Goal: Task Accomplishment & Management: Complete application form

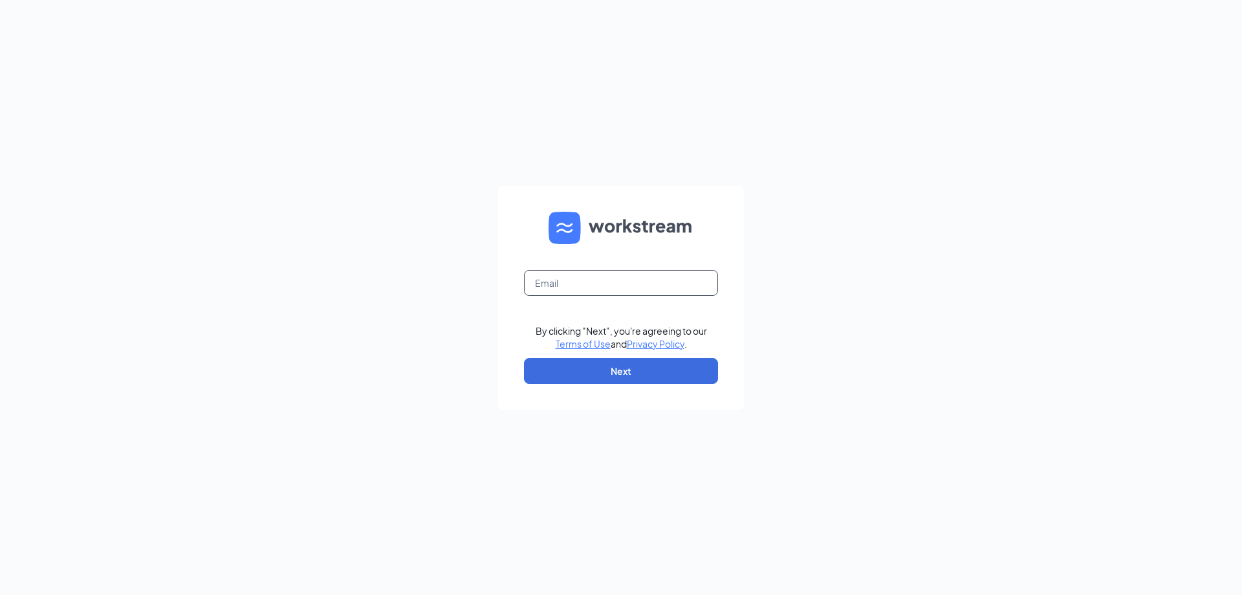
click at [559, 287] on input "text" at bounding box center [621, 283] width 194 height 26
type input "[EMAIL_ADDRESS][DOMAIN_NAME]"
click at [629, 364] on button "Next" at bounding box center [621, 371] width 194 height 26
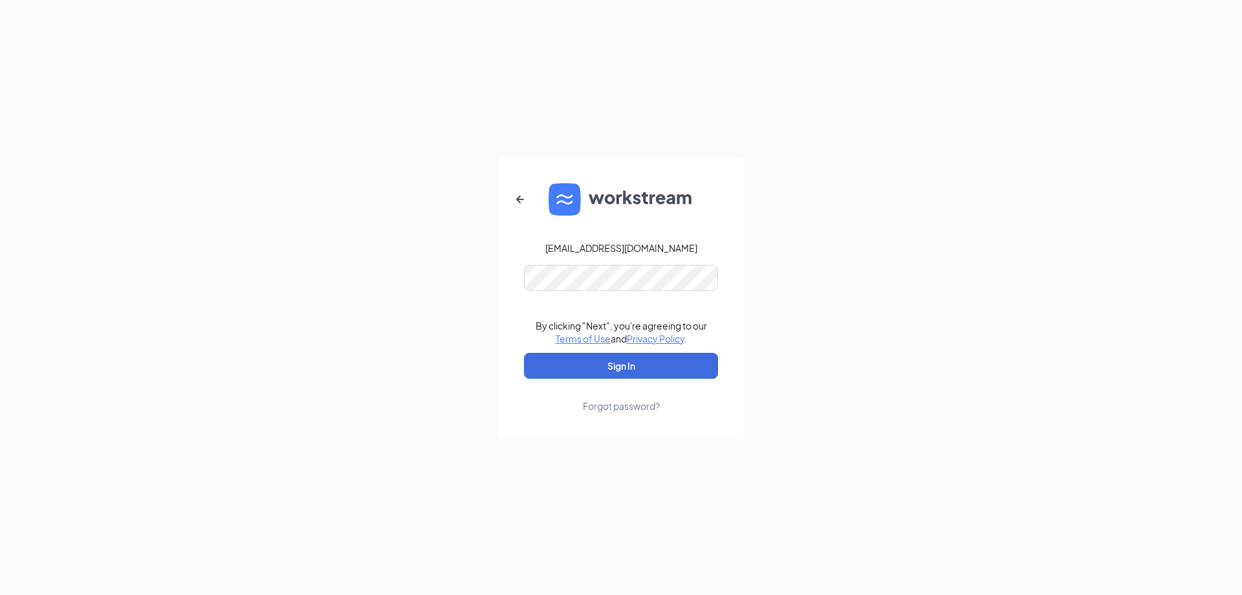
click at [637, 380] on link "Forgot password?" at bounding box center [621, 396] width 77 height 34
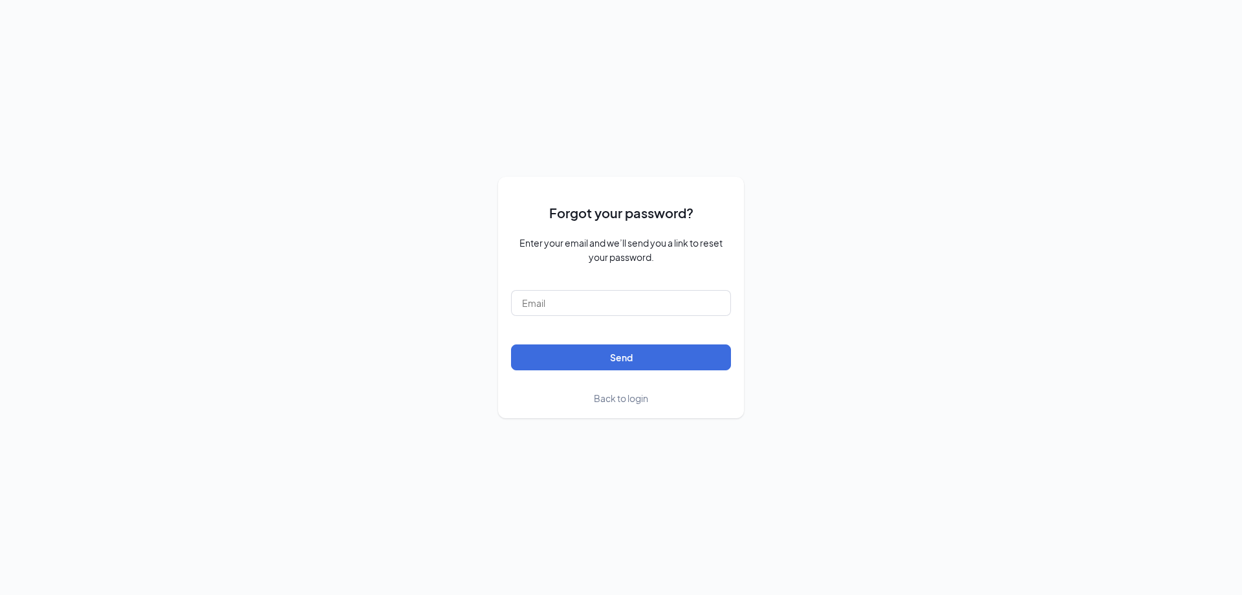
click at [641, 398] on span "Back to login" at bounding box center [621, 398] width 54 height 12
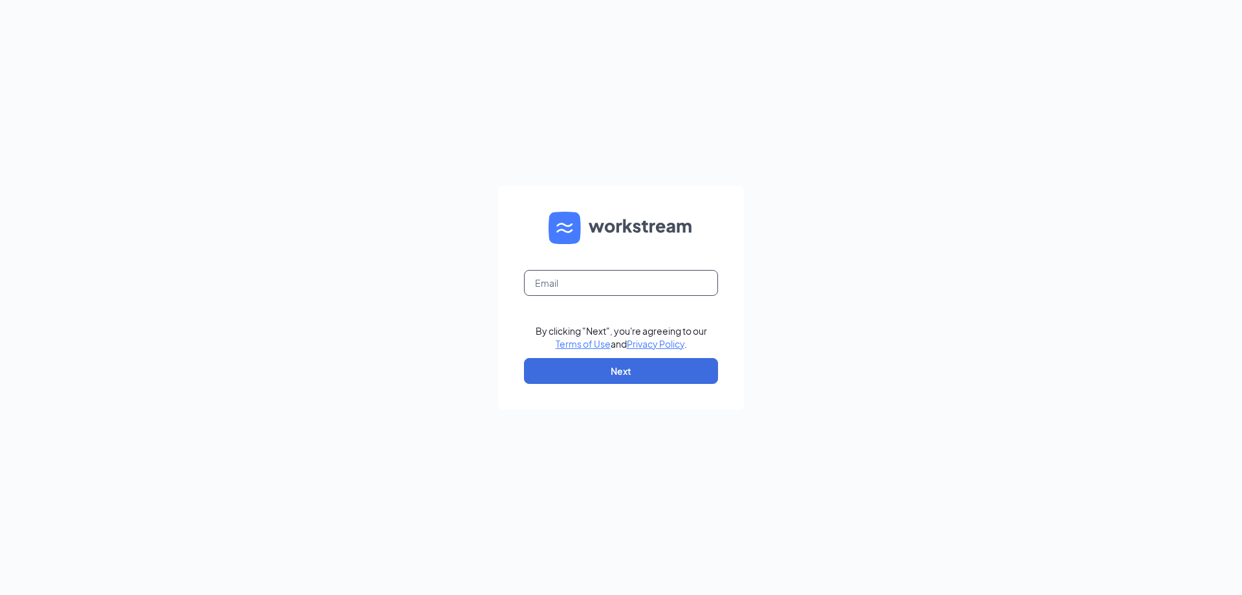
click at [576, 281] on input "text" at bounding box center [621, 283] width 194 height 26
type input "lizzie@coffeeactionwest.com"
click at [612, 368] on button "Next" at bounding box center [621, 371] width 194 height 26
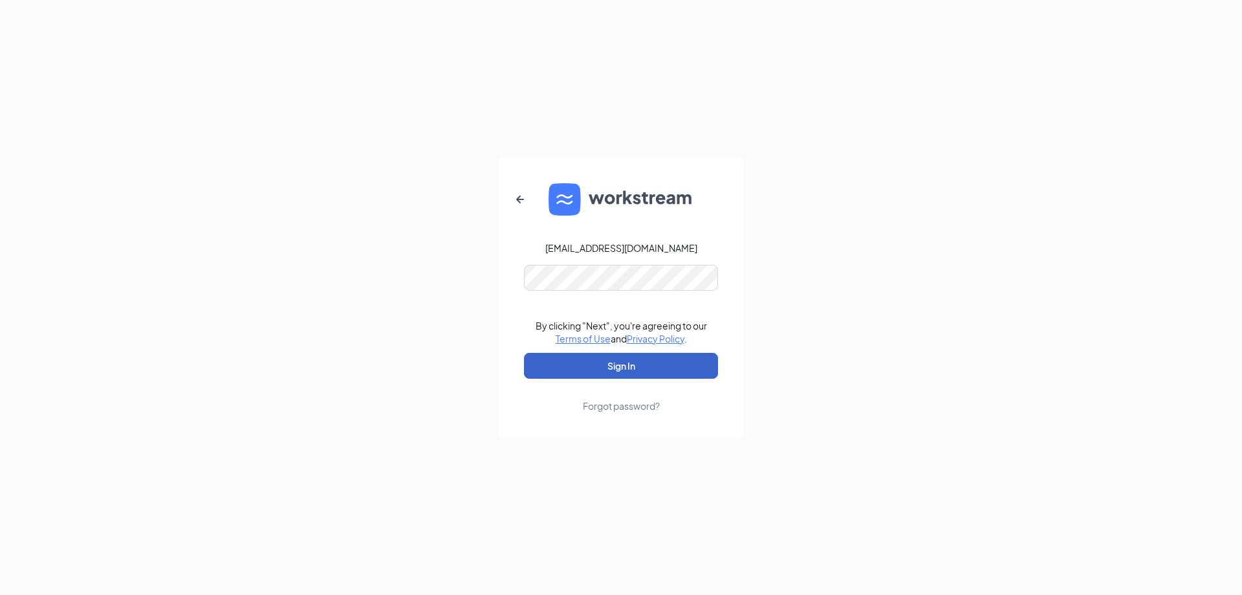
click at [601, 369] on button "Sign In" at bounding box center [621, 366] width 194 height 26
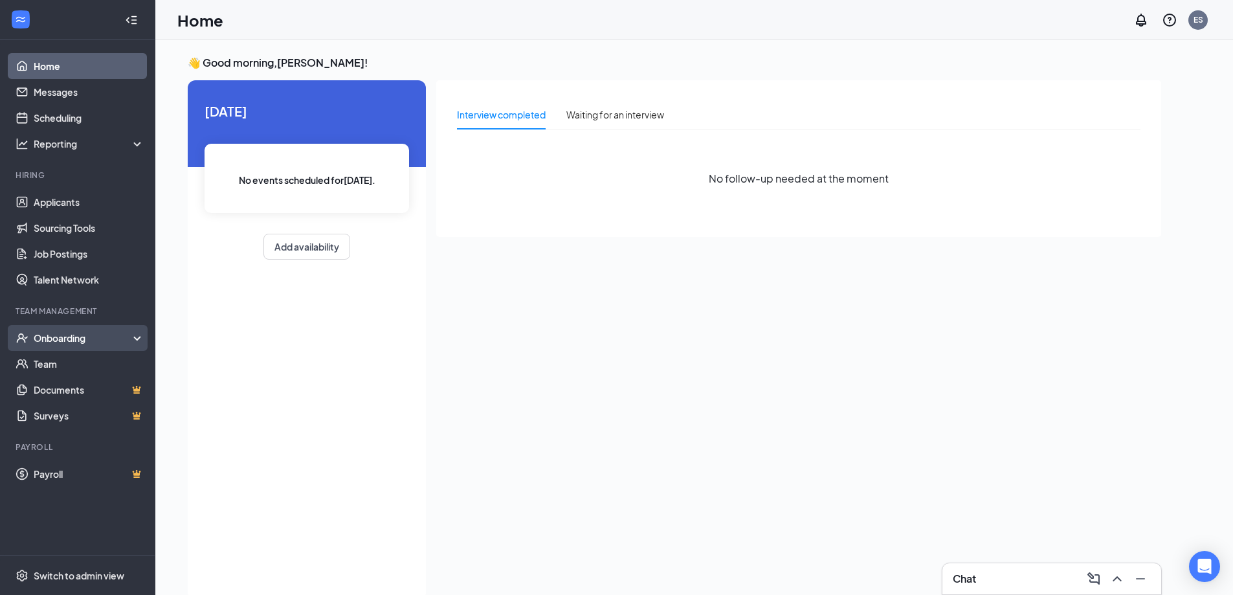
click at [105, 342] on div "Onboarding" at bounding box center [84, 337] width 100 height 13
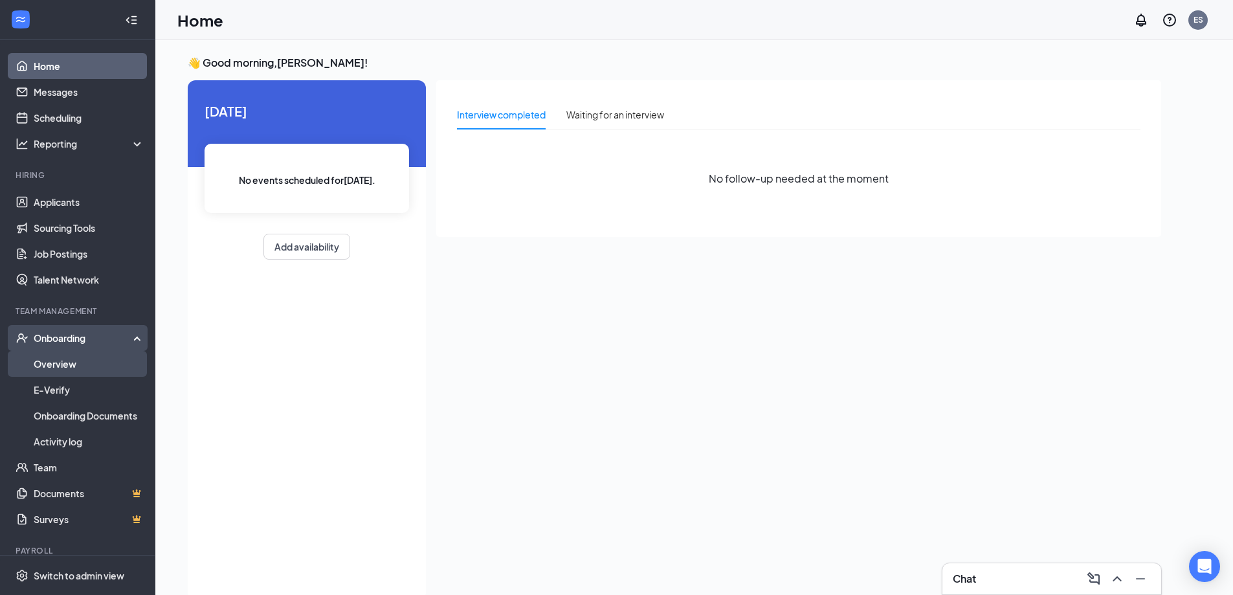
click at [113, 357] on link "Overview" at bounding box center [89, 364] width 111 height 26
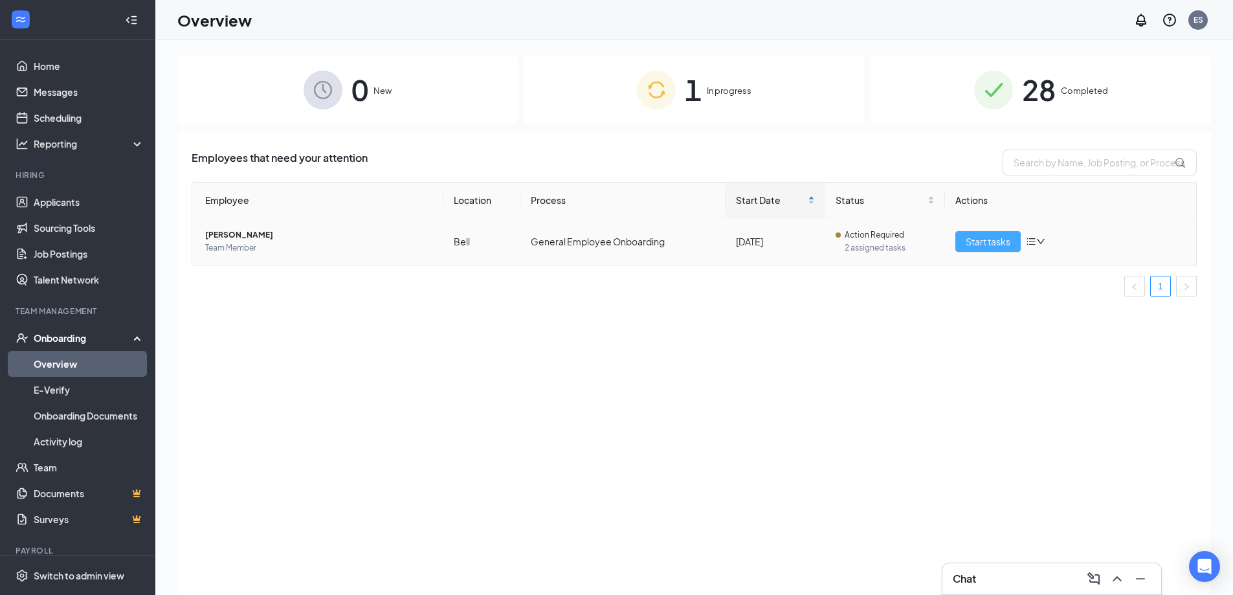
click at [1006, 246] on span "Start tasks" at bounding box center [987, 241] width 45 height 14
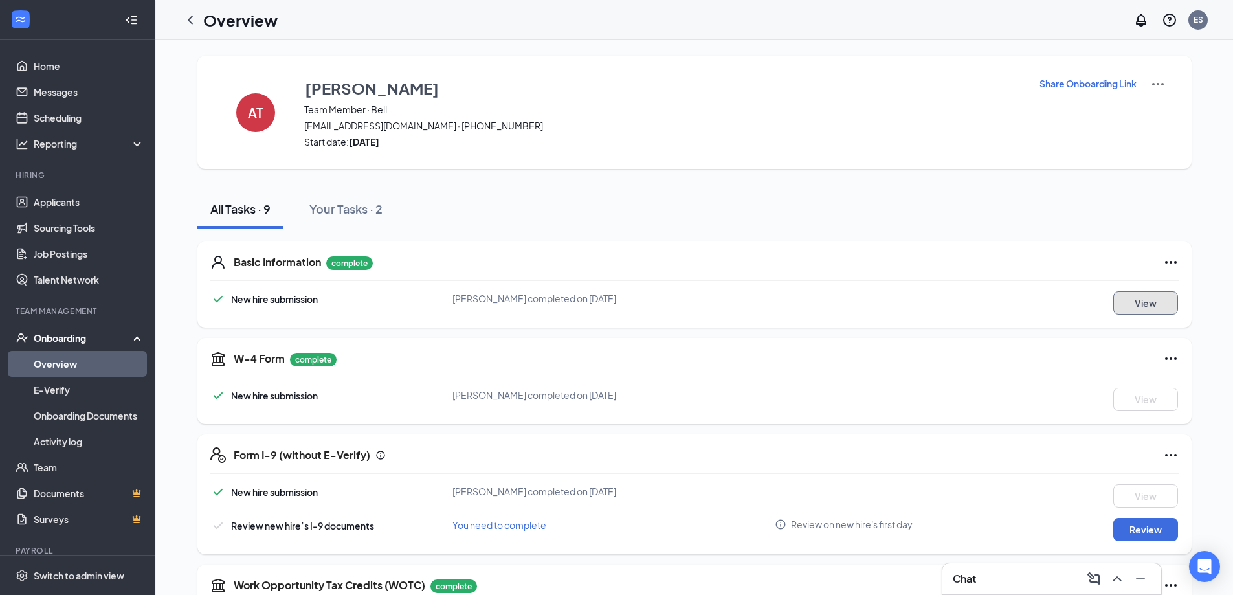
click at [1173, 313] on button "View" at bounding box center [1145, 302] width 65 height 23
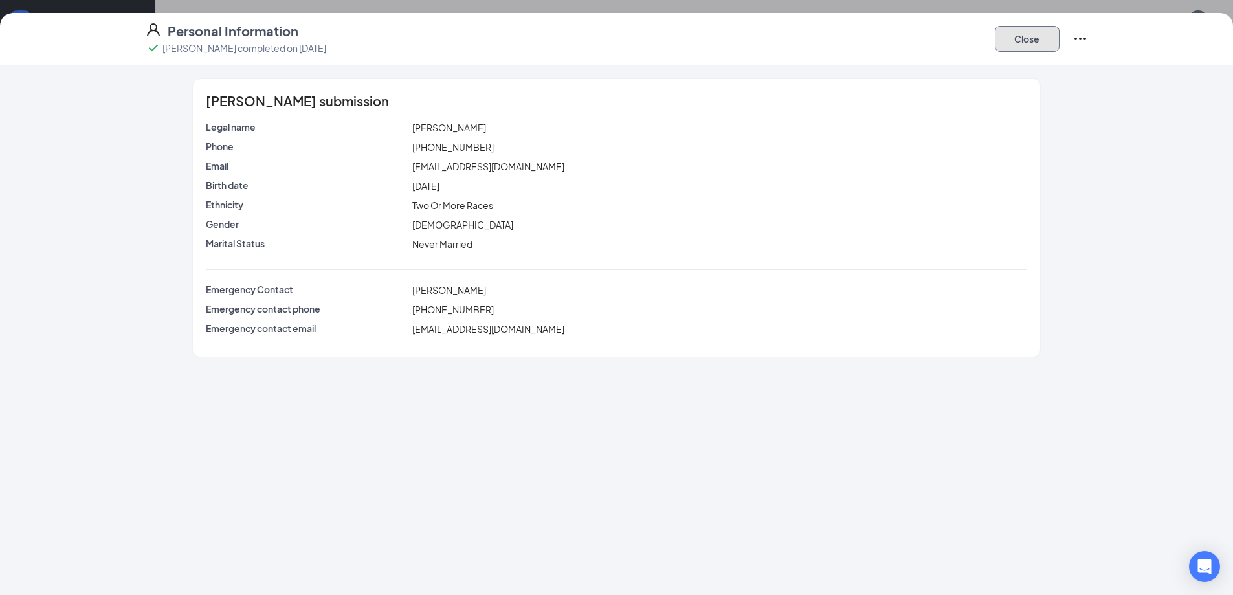
click at [1033, 43] on button "Close" at bounding box center [1027, 39] width 65 height 26
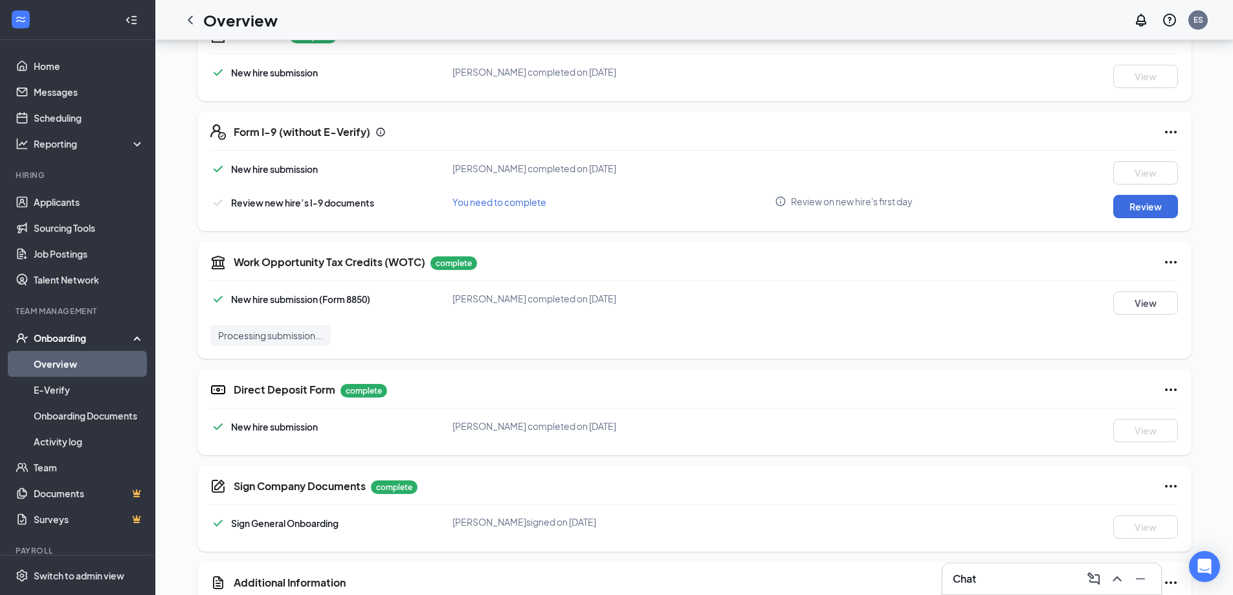
scroll to position [324, 0]
click at [1143, 306] on button "View" at bounding box center [1145, 302] width 65 height 23
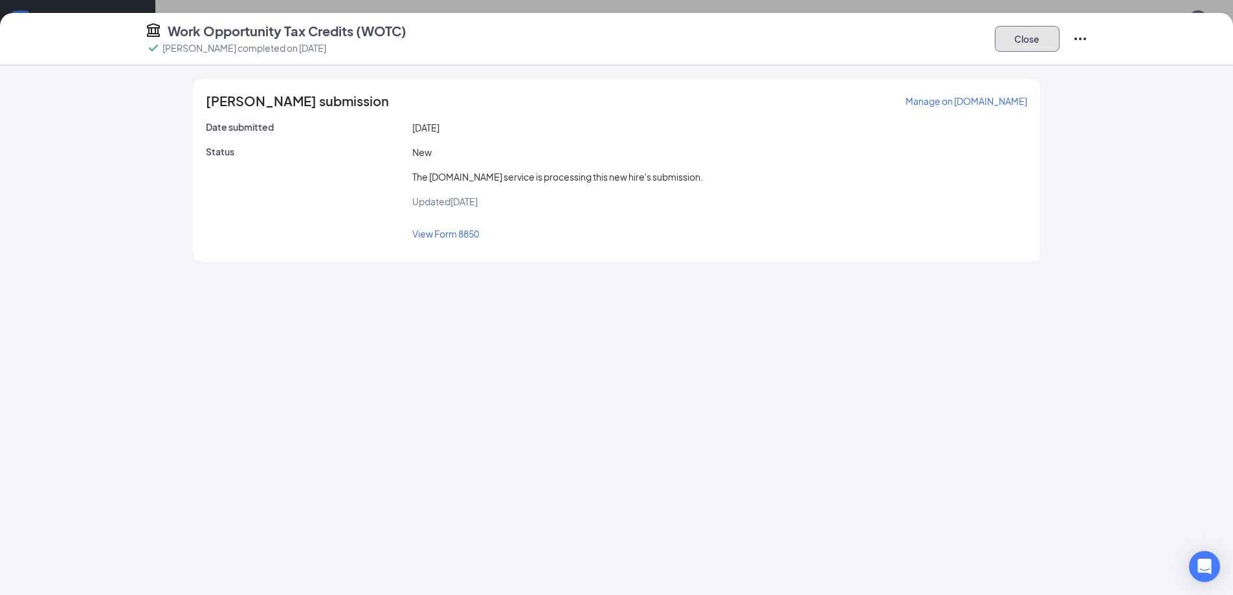
click at [1012, 49] on button "Close" at bounding box center [1027, 39] width 65 height 26
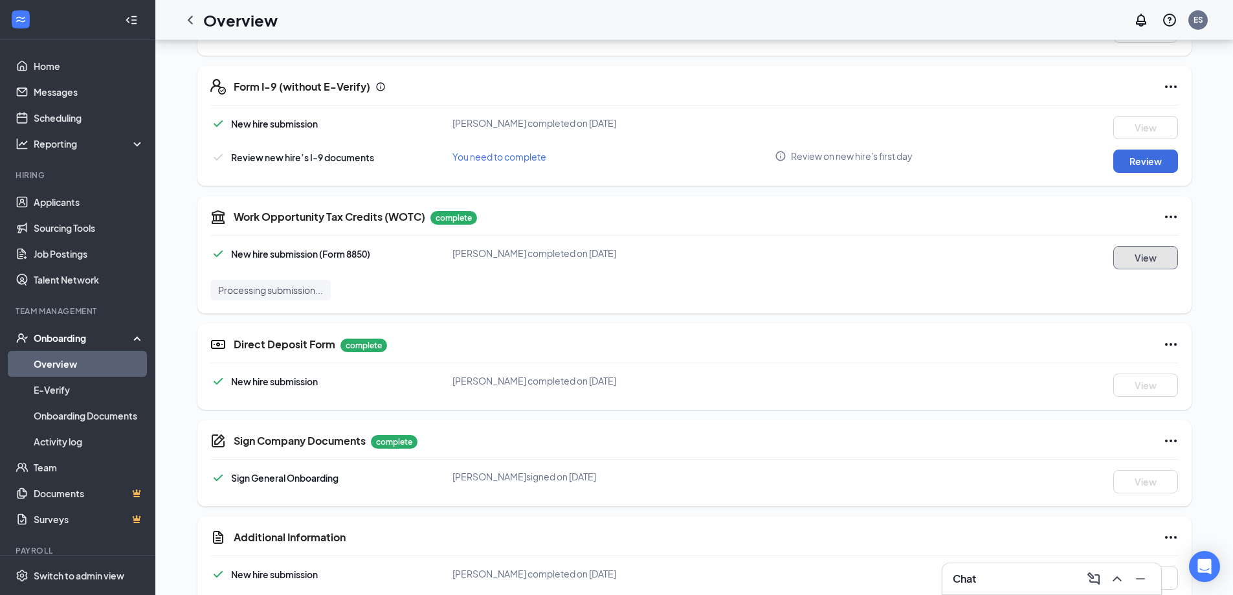
scroll to position [425, 0]
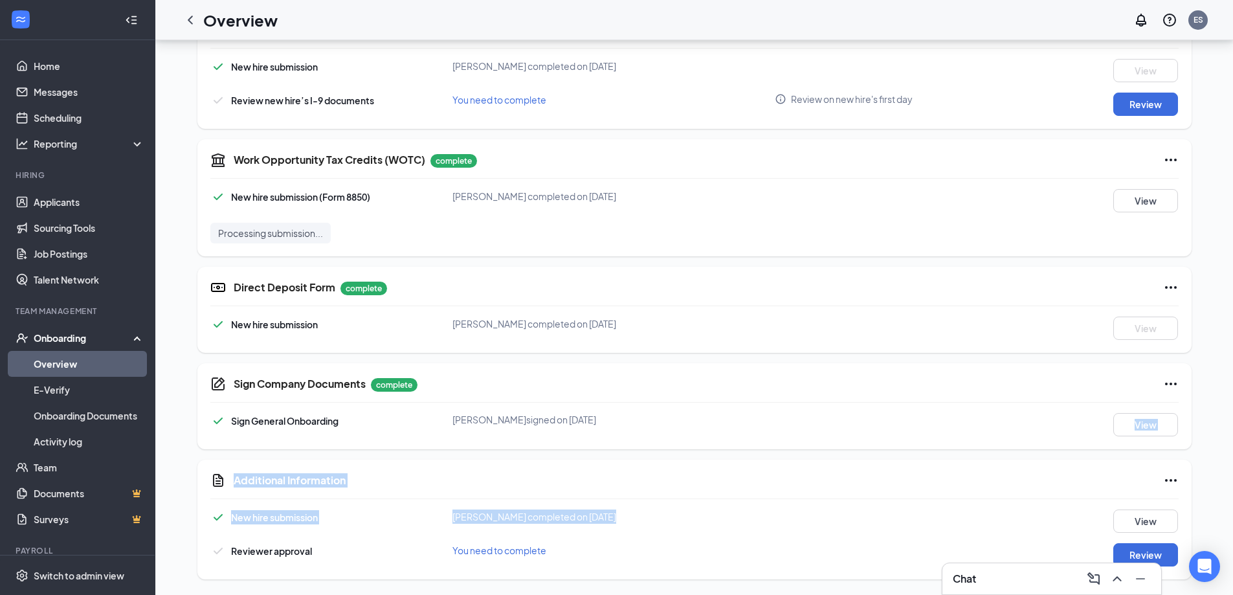
drag, startPoint x: 1118, startPoint y: 503, endPoint x: 1124, endPoint y: 509, distance: 8.2
click at [1123, 507] on div "Basic Information complete New hire submission [PERSON_NAME] completed on [DATE…" at bounding box center [694, 191] width 994 height 776
click at [1135, 518] on button "View" at bounding box center [1145, 520] width 65 height 23
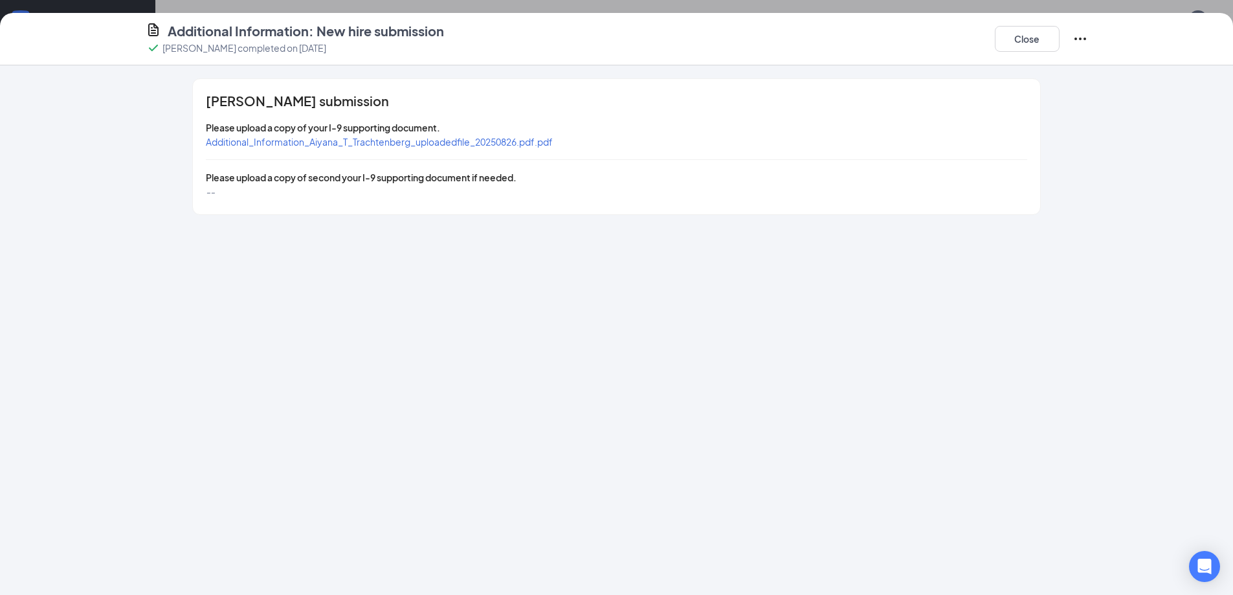
click at [525, 141] on span "Additional_Information_Aiyana_T_Trachtenberg_uploadedfile_20250826.pdf.pdf" at bounding box center [379, 142] width 347 height 12
click at [1048, 45] on button "Close" at bounding box center [1027, 39] width 65 height 26
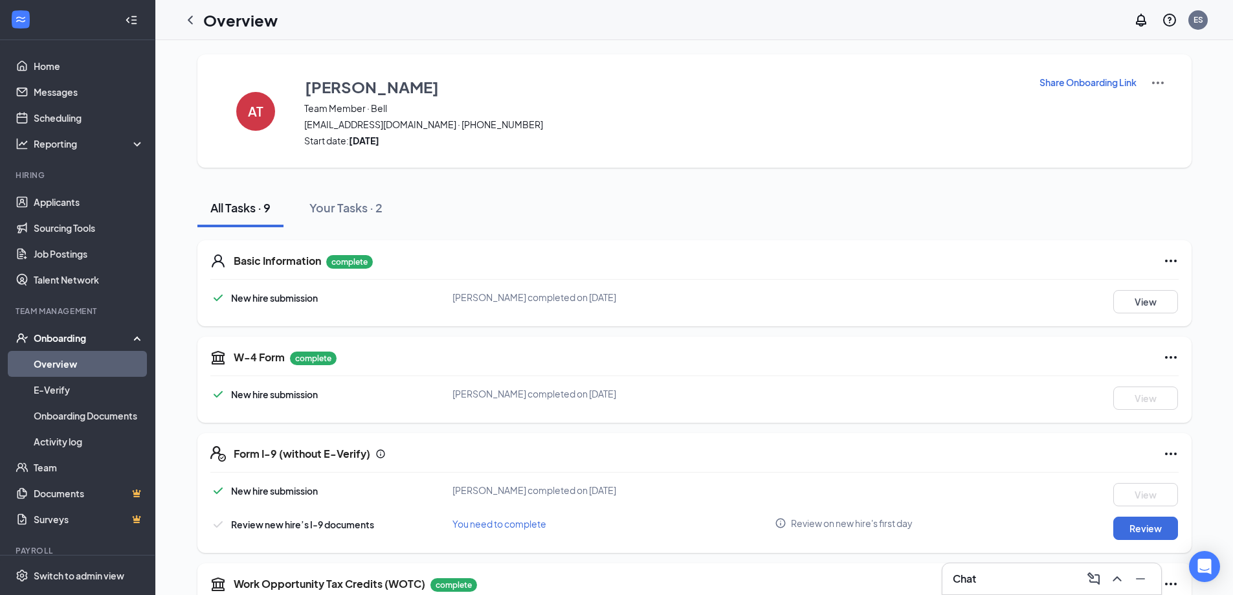
scroll to position [0, 0]
click at [342, 208] on div "Your Tasks · 2" at bounding box center [345, 209] width 73 height 16
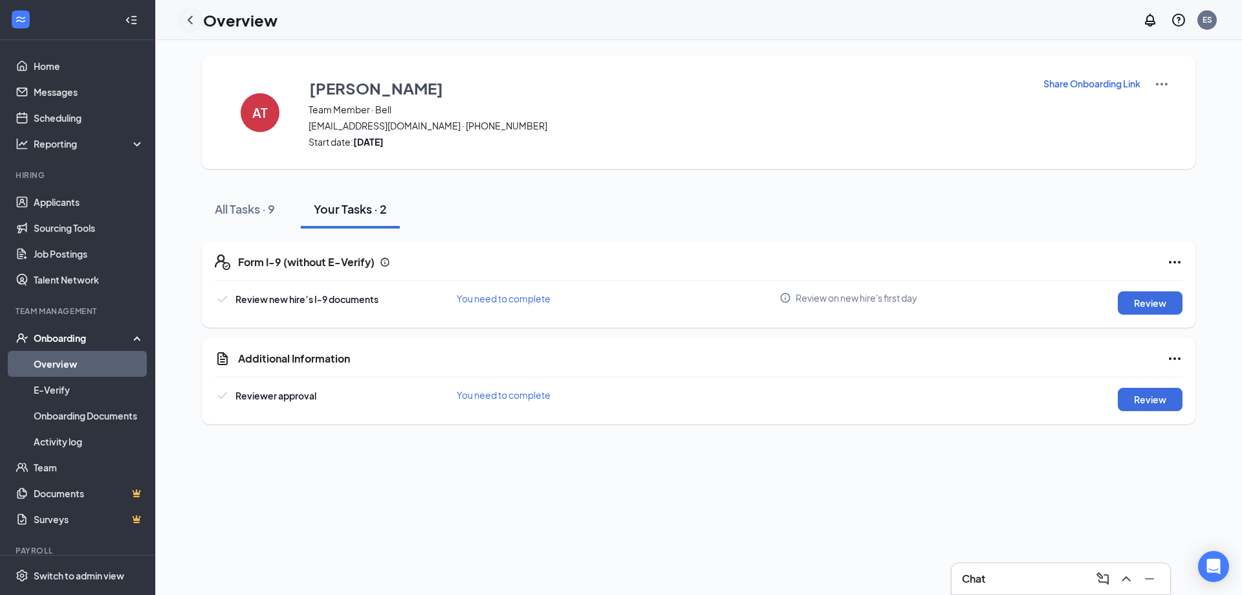
click at [195, 23] on icon "ChevronLeft" at bounding box center [190, 20] width 16 height 16
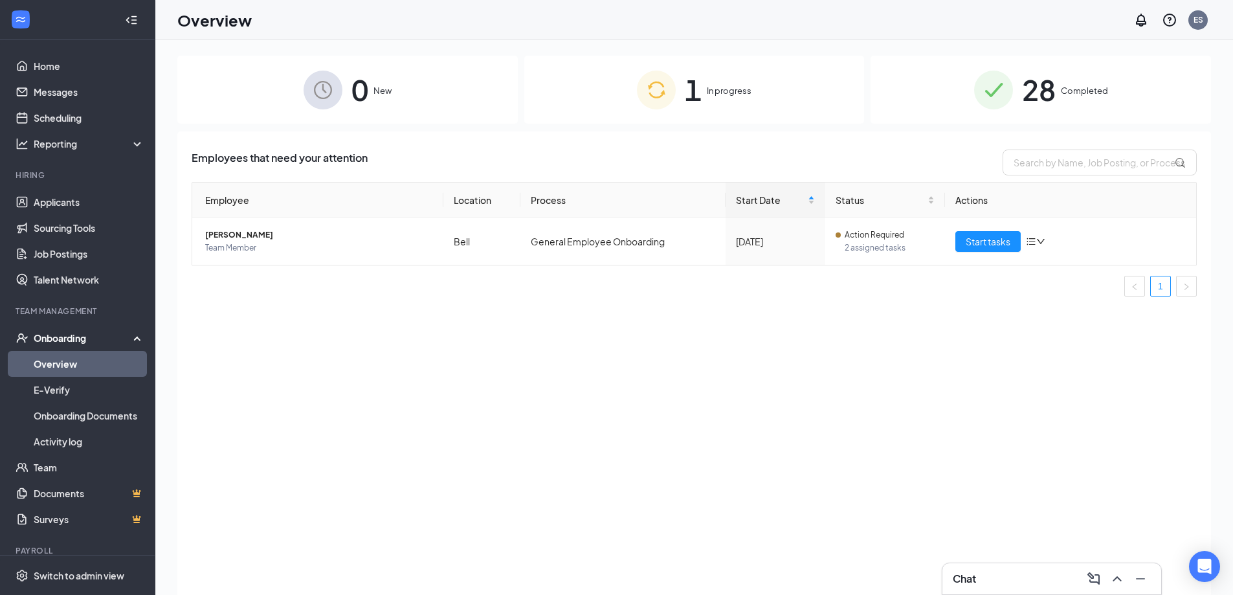
click at [1066, 96] on span "Completed" at bounding box center [1084, 90] width 47 height 13
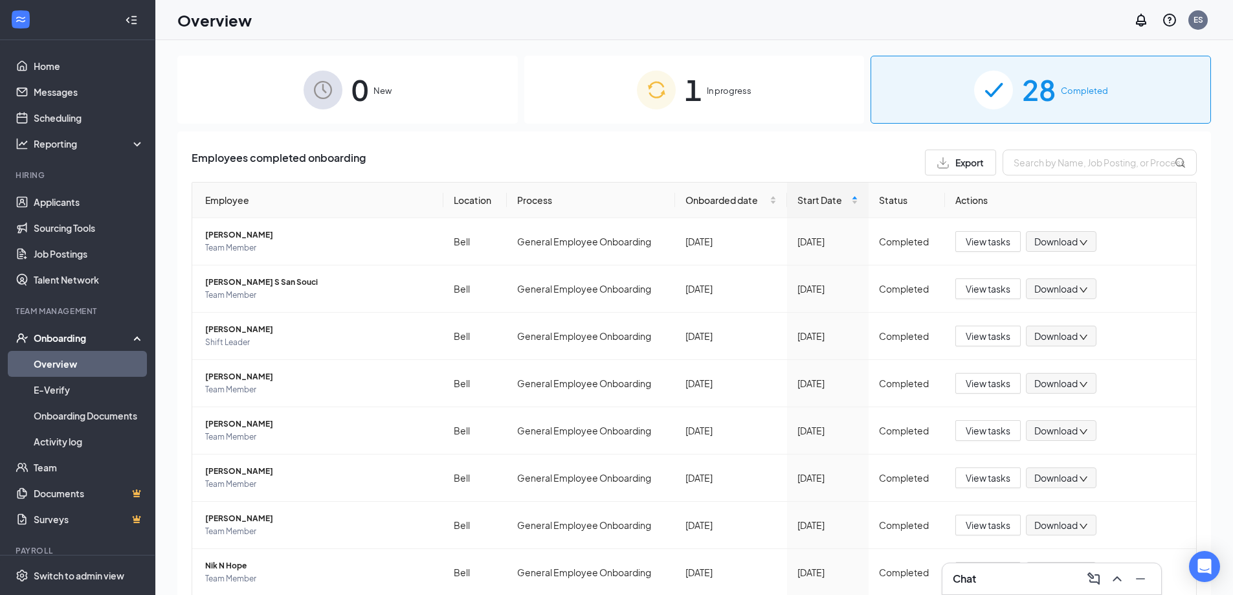
click at [175, 344] on div "0 New 1 In progress 28 Completed Employees completed onboarding Export Employee…" at bounding box center [693, 346] width 1077 height 613
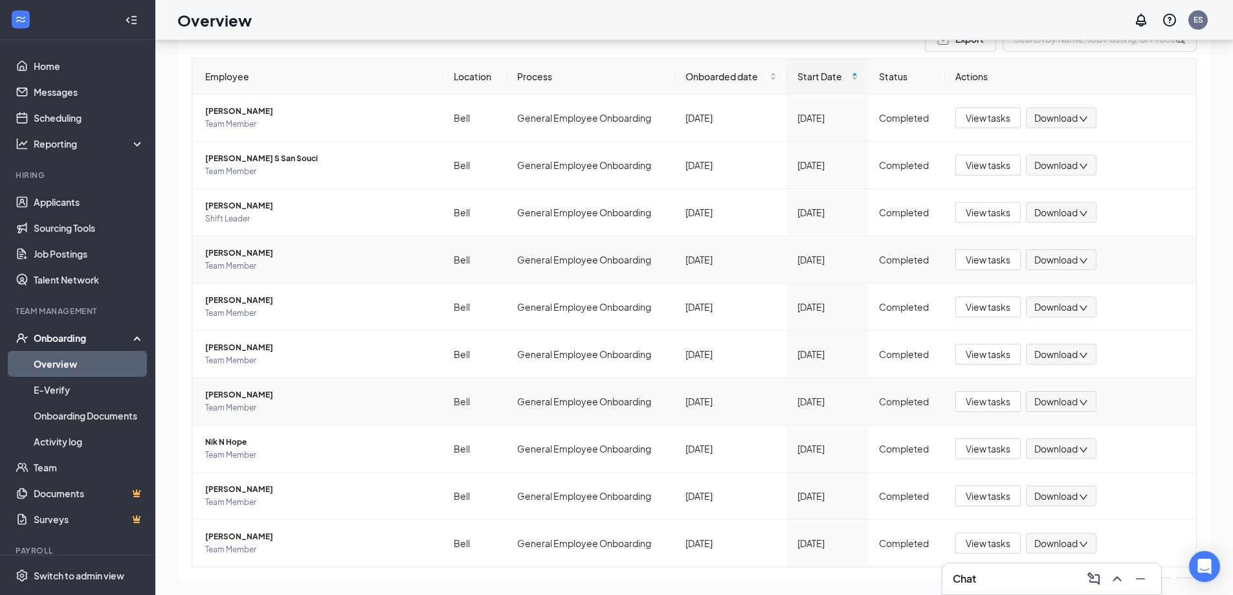
scroll to position [140, 0]
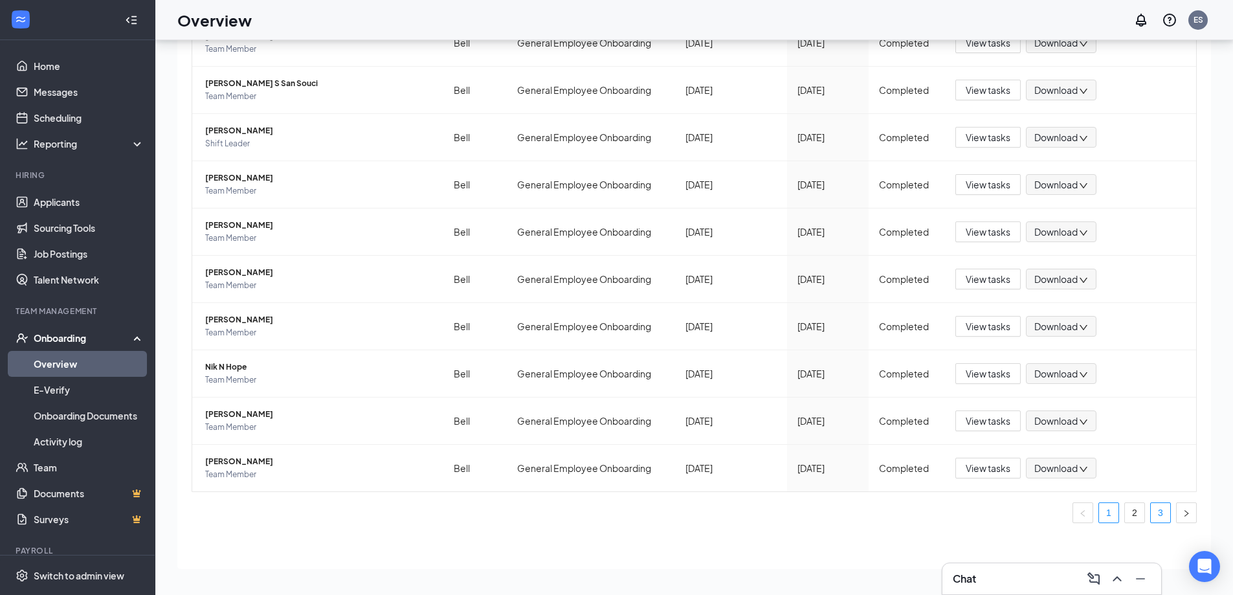
click at [1156, 518] on link "3" at bounding box center [1160, 512] width 19 height 19
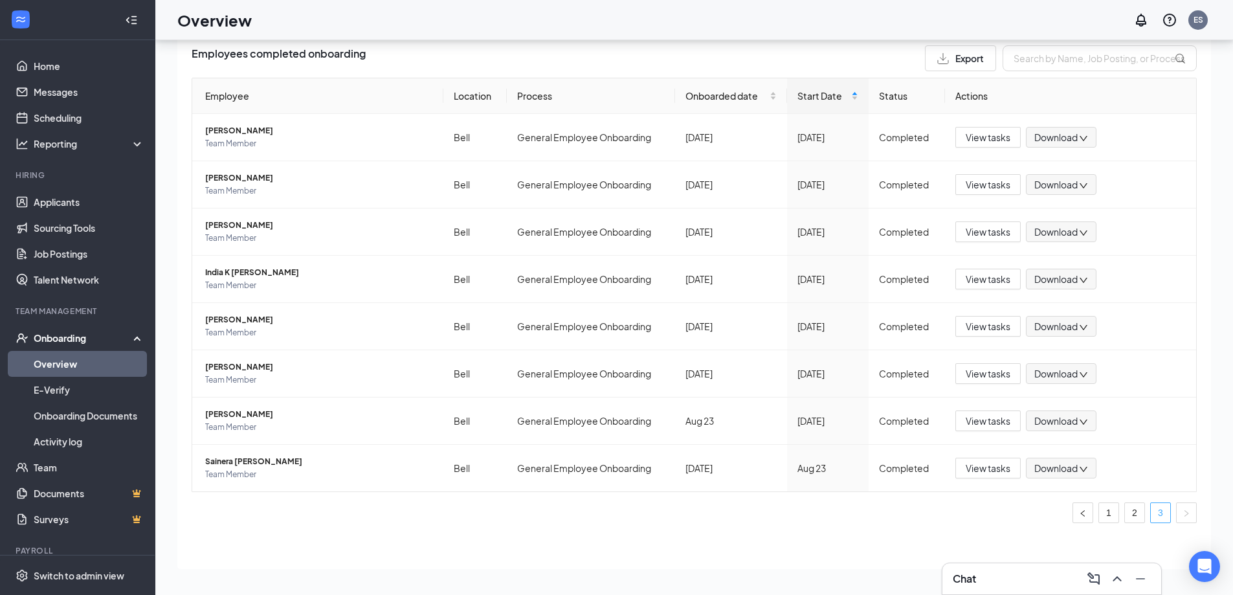
scroll to position [46, 0]
click at [164, 521] on div "0 New 1 In progress 28 Completed Employees completed onboarding Export Employee…" at bounding box center [693, 288] width 1077 height 613
click at [47, 364] on link "Overview" at bounding box center [89, 364] width 111 height 26
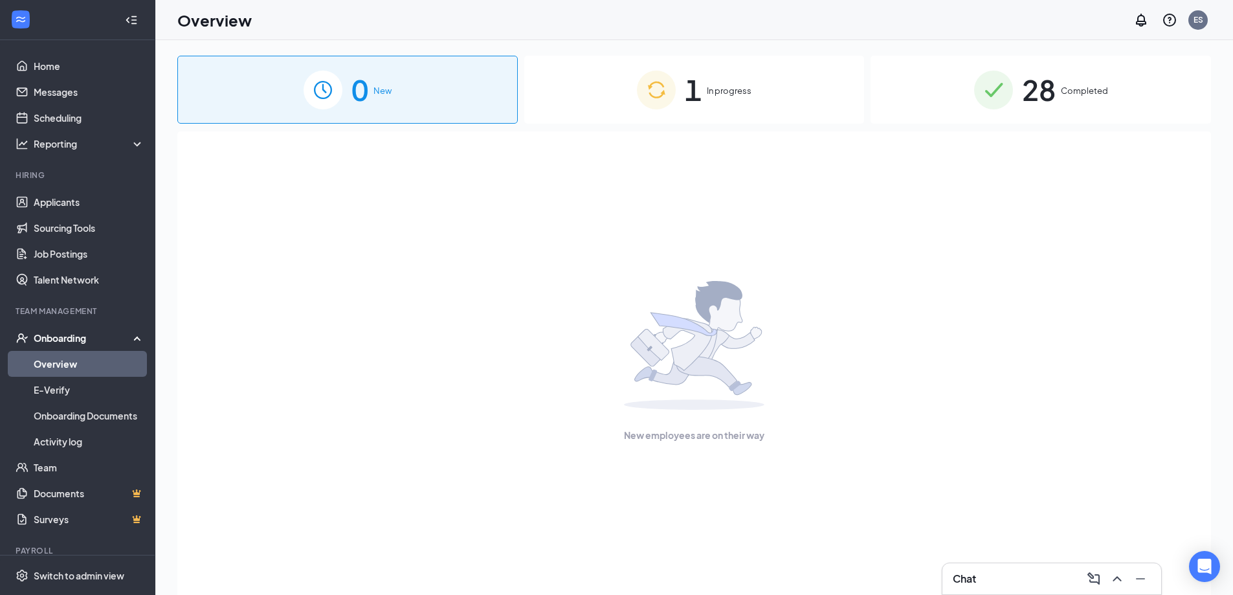
click at [714, 105] on div "1 In progress" at bounding box center [694, 90] width 340 height 68
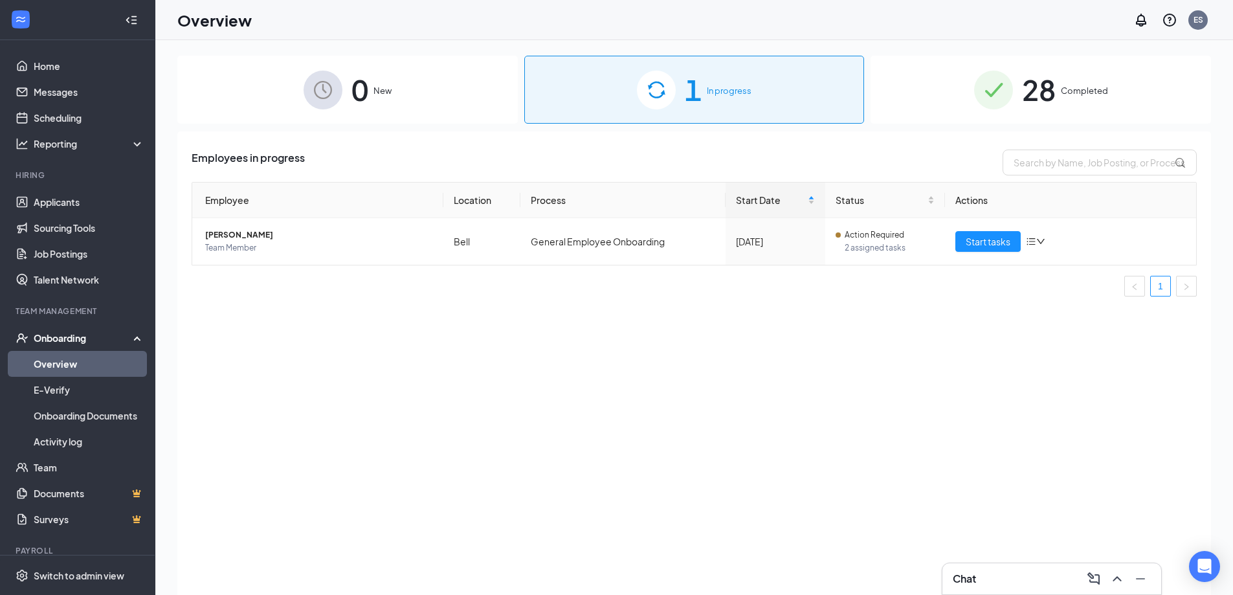
click at [875, 147] on div "Employees in progress Employee Location Process Start Date Status Actions [PERS…" at bounding box center [693, 379] width 1033 height 496
click at [181, 230] on div "Employees in progress Employee Location Process Start Date Status Actions [PERS…" at bounding box center [693, 379] width 1033 height 496
click at [102, 207] on link "Applicants" at bounding box center [89, 202] width 111 height 26
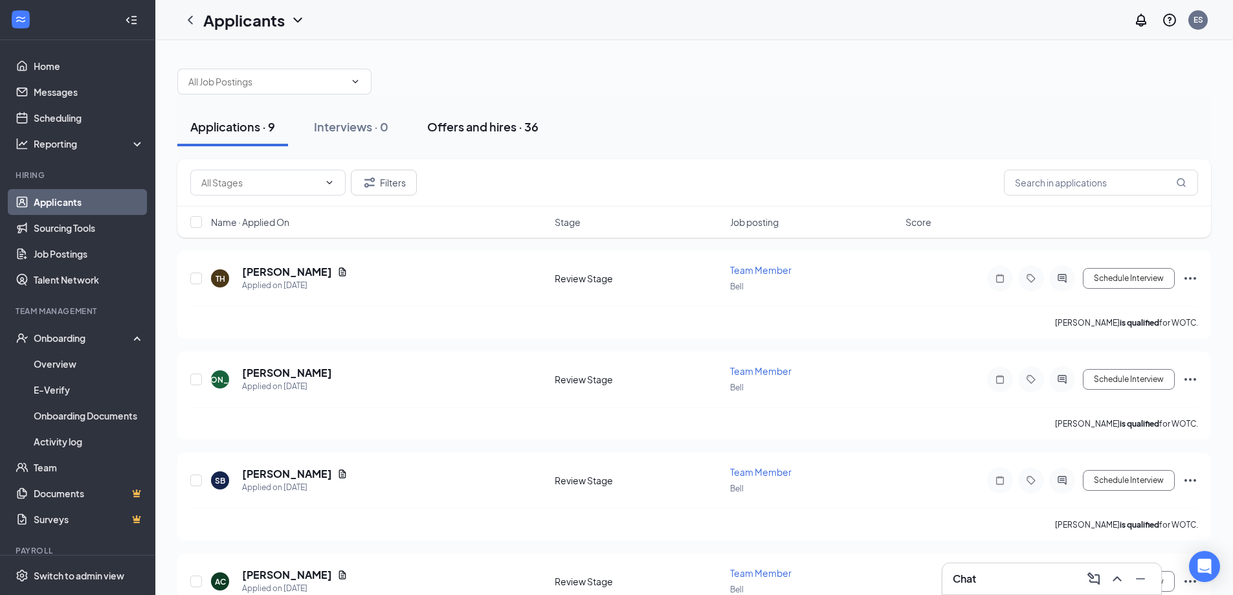
click at [496, 131] on div "Offers and hires · 36" at bounding box center [482, 126] width 111 height 16
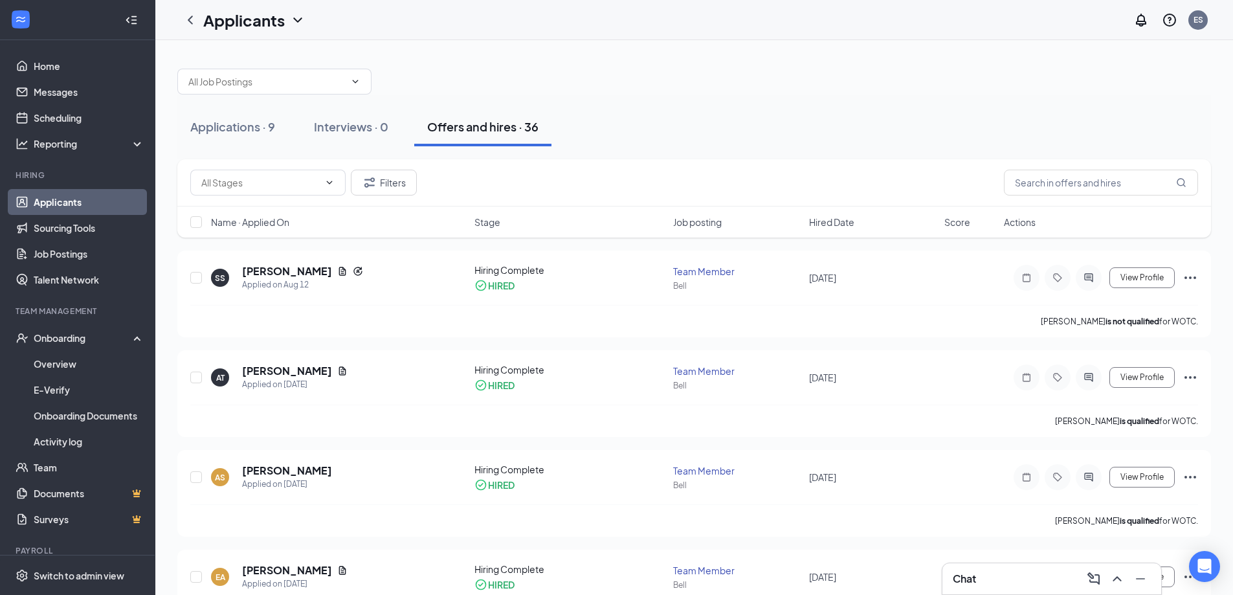
click at [296, 370] on h5 "[PERSON_NAME]" at bounding box center [287, 371] width 90 height 14
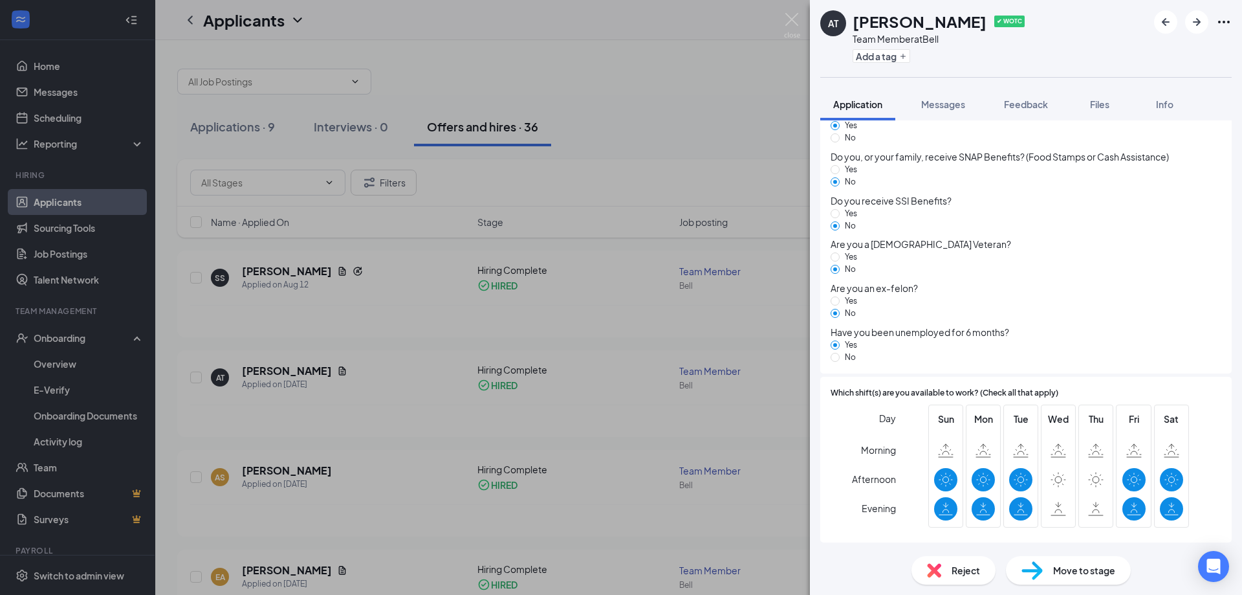
scroll to position [816, 0]
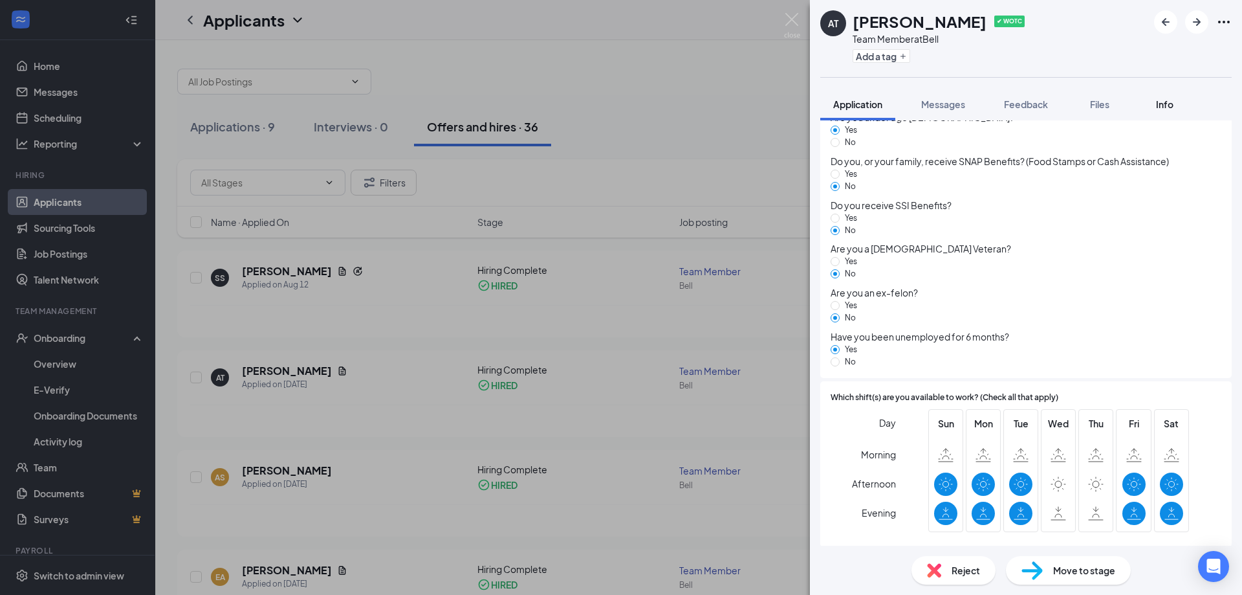
click at [1162, 113] on button "Info" at bounding box center [1165, 104] width 52 height 32
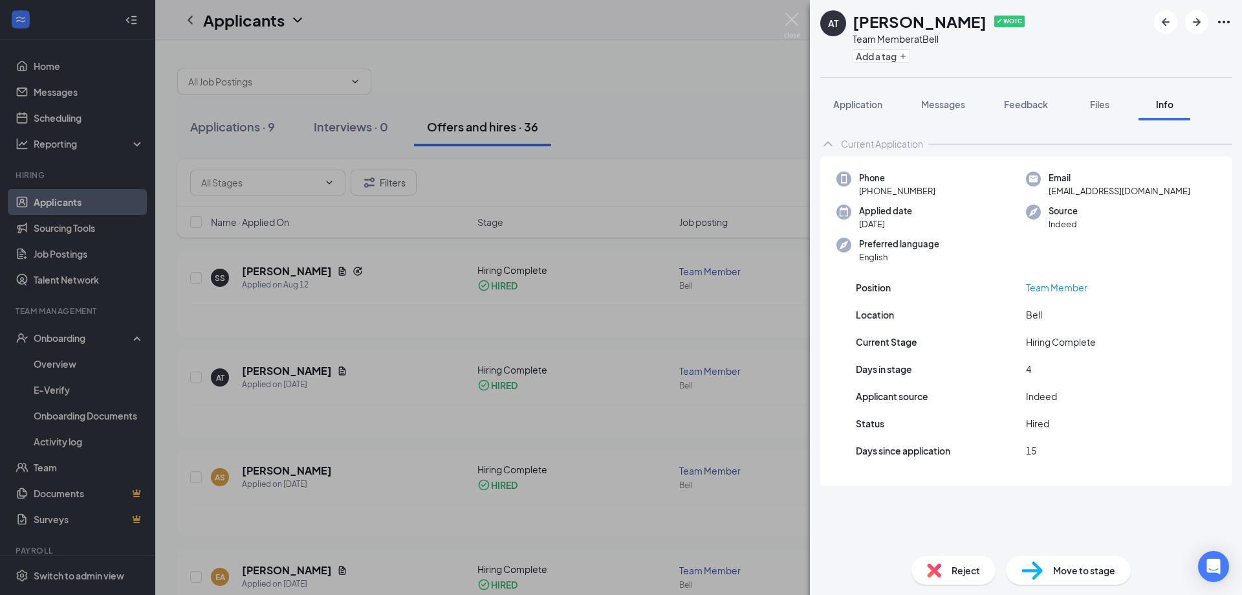
click at [452, 53] on div "AT [PERSON_NAME] ✔ WOTC Team Member at Bell Add a tag Application Messages Feed…" at bounding box center [621, 297] width 1242 height 595
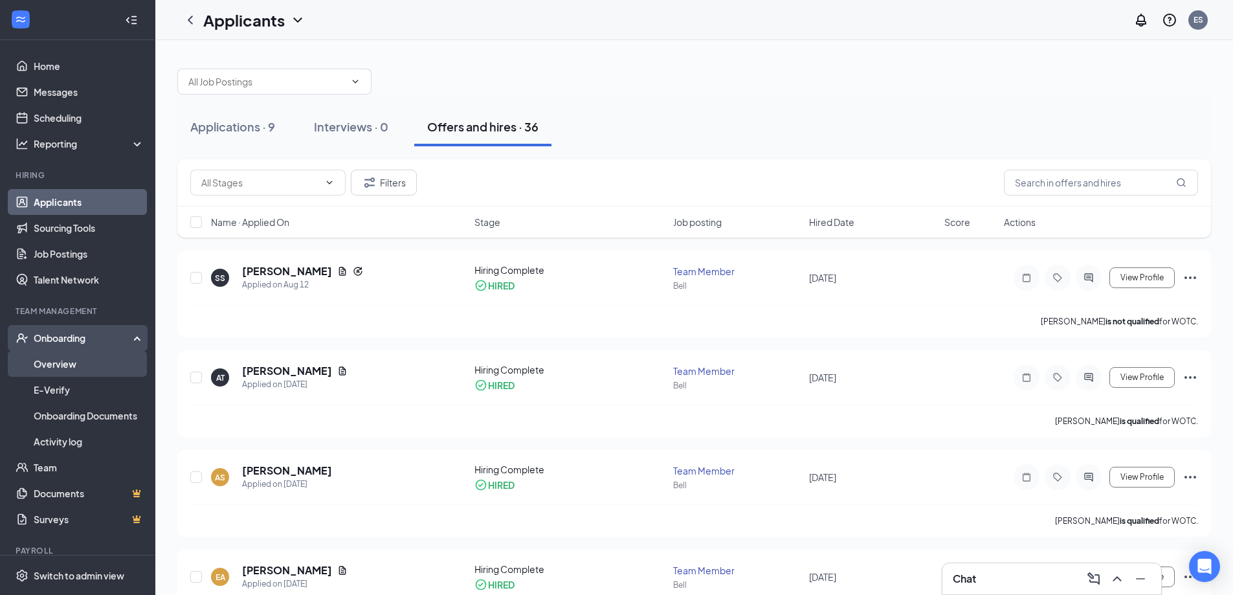
click at [67, 364] on link "Overview" at bounding box center [89, 364] width 111 height 26
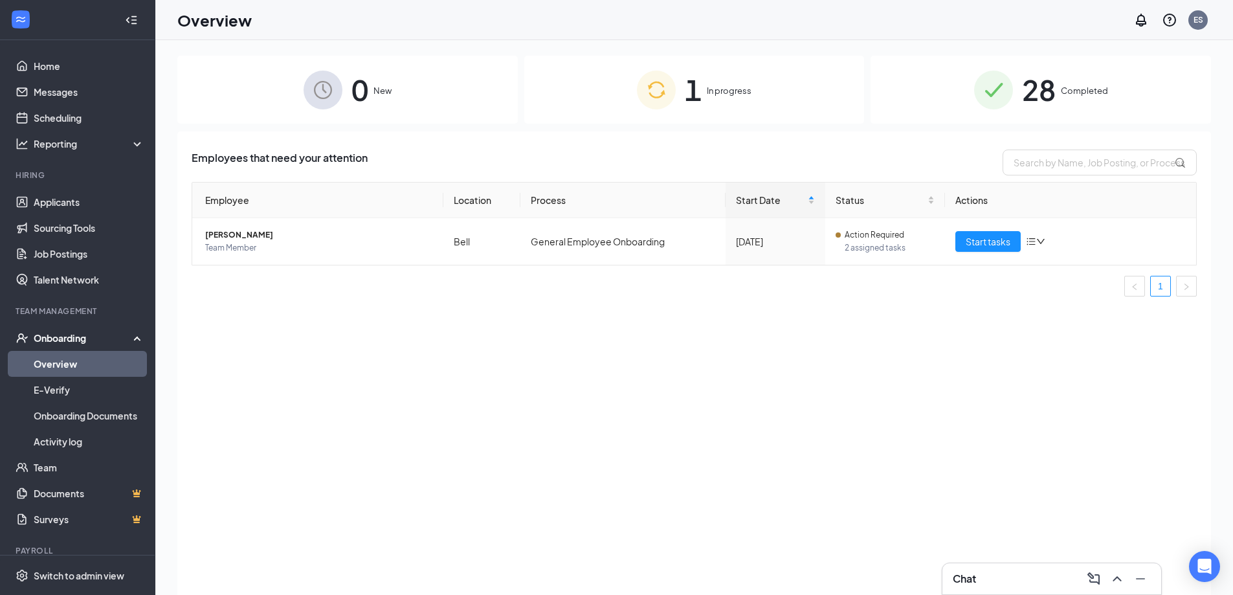
click at [703, 112] on div "1 In progress" at bounding box center [694, 90] width 340 height 68
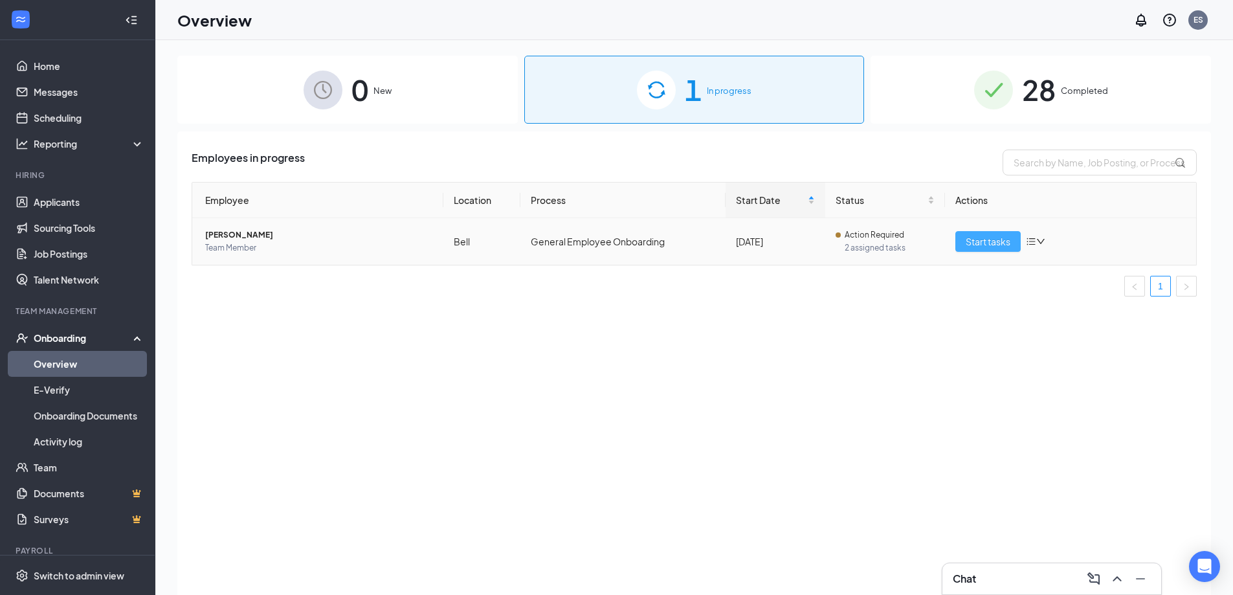
click at [973, 243] on span "Start tasks" at bounding box center [987, 241] width 45 height 14
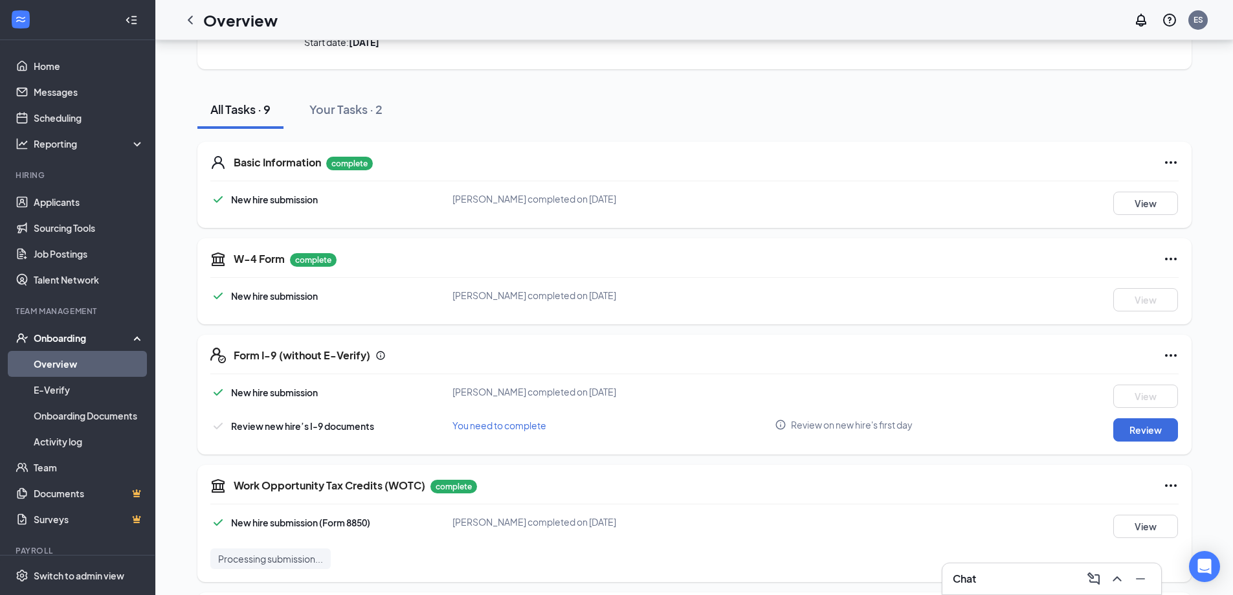
scroll to position [129, 0]
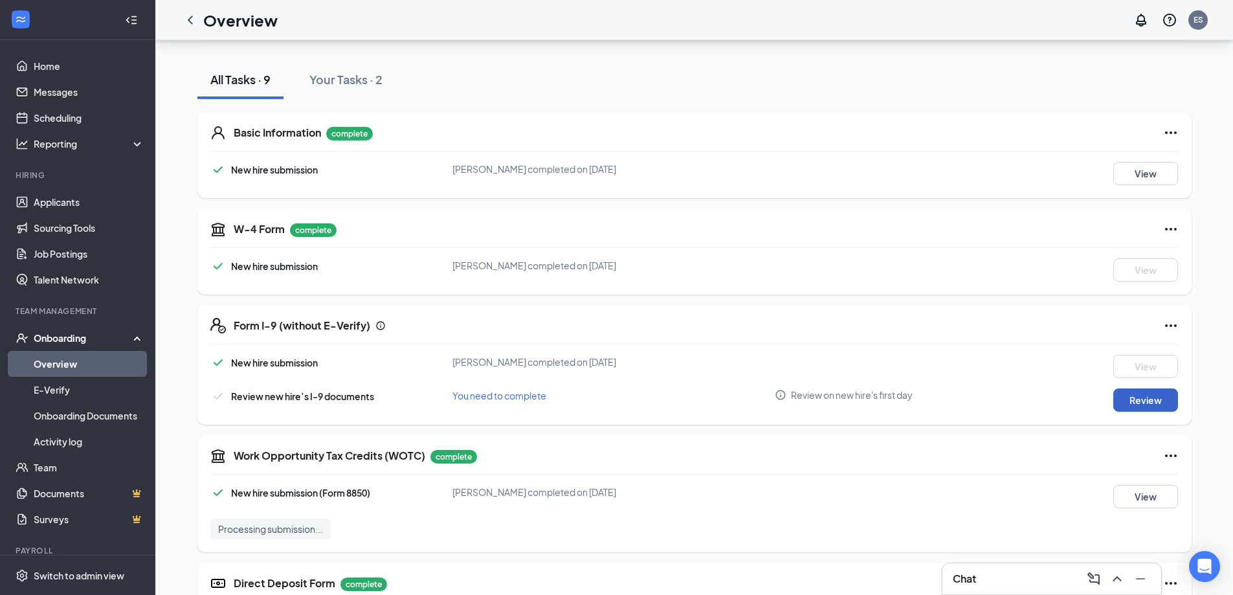
click at [1149, 404] on button "Review" at bounding box center [1145, 399] width 65 height 23
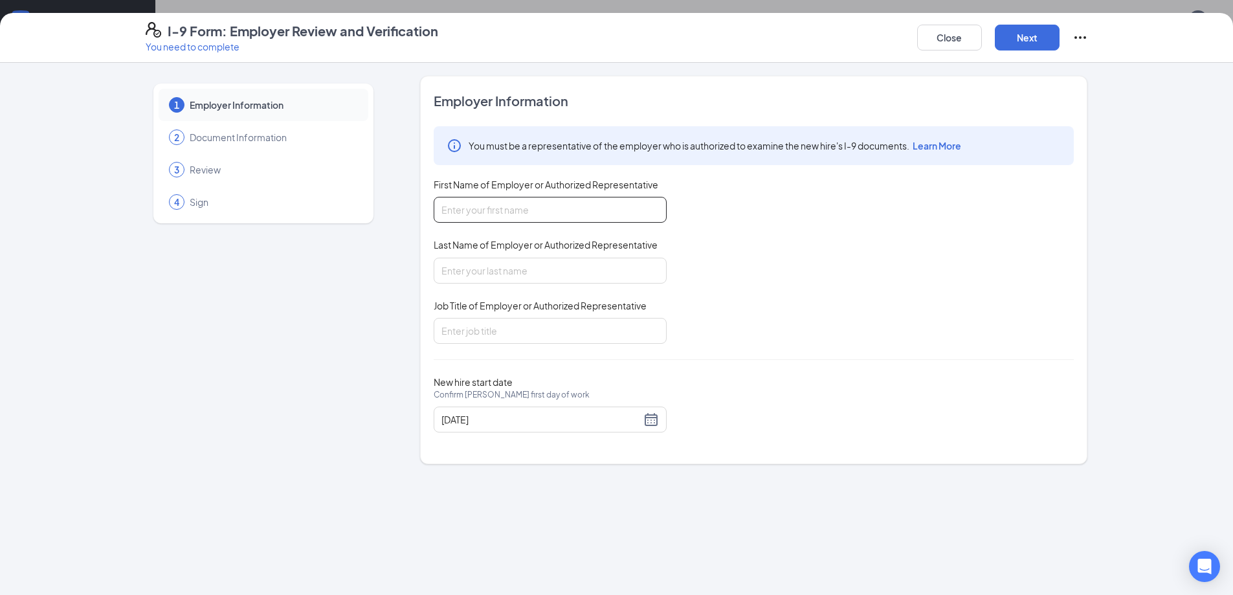
click at [488, 219] on input "First Name of Employer or Authorized Representative" at bounding box center [550, 210] width 233 height 26
type input "[PERSON_NAME]"
click at [500, 266] on input "Last Name of Employer or Authorized Representative" at bounding box center [550, 271] width 233 height 26
type input "[PERSON_NAME]"
click at [514, 325] on input "Job Title of Employer or Authorized Representative" at bounding box center [550, 331] width 233 height 26
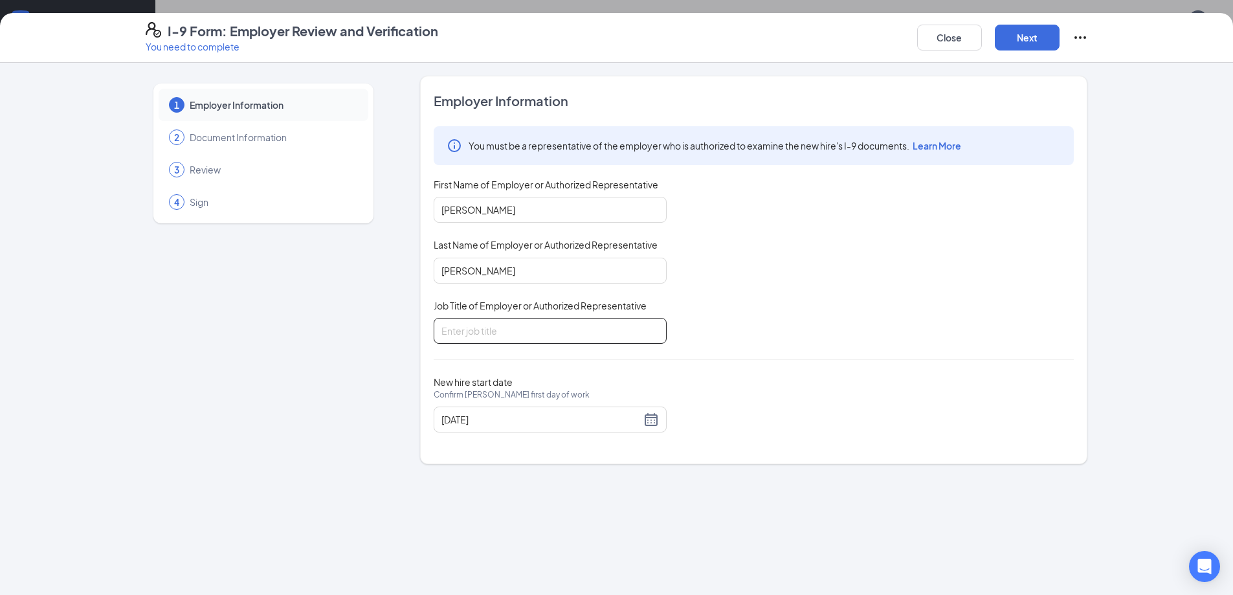
type input "General Manager"
click at [878, 269] on div "You must be a representative of the employer who is authorized to examine the n…" at bounding box center [754, 234] width 640 height 217
click at [1017, 39] on button "Next" at bounding box center [1027, 38] width 65 height 26
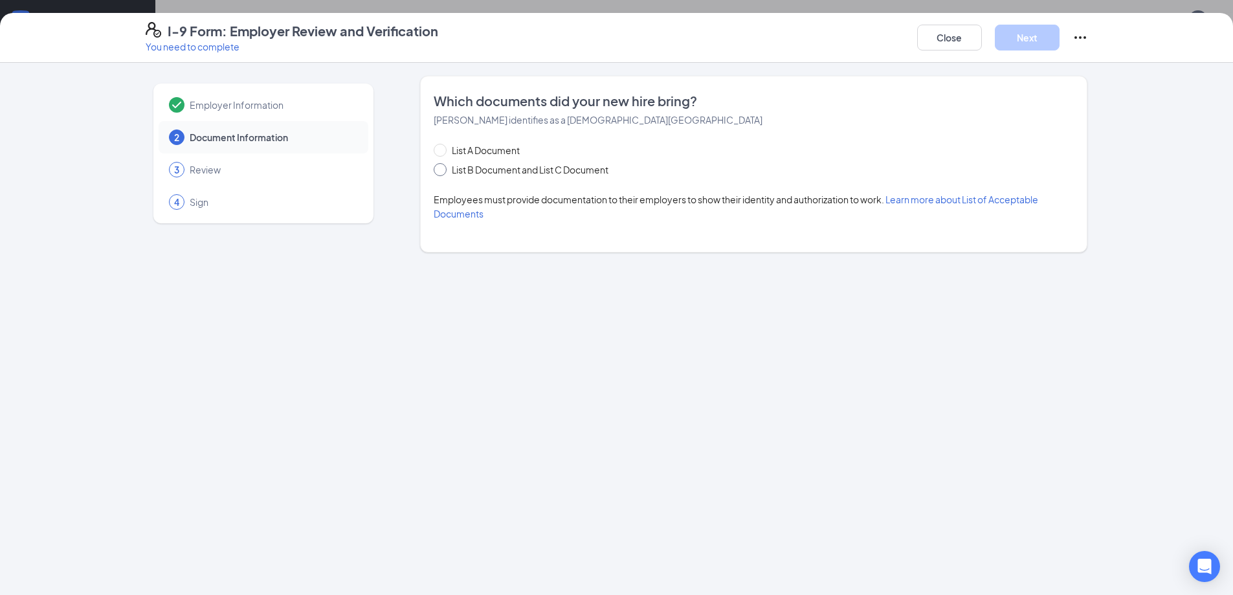
click at [564, 175] on span "List B Document and List C Document" at bounding box center [530, 169] width 167 height 14
click at [443, 172] on input "List B Document and List C Document" at bounding box center [438, 167] width 9 height 9
radio input "true"
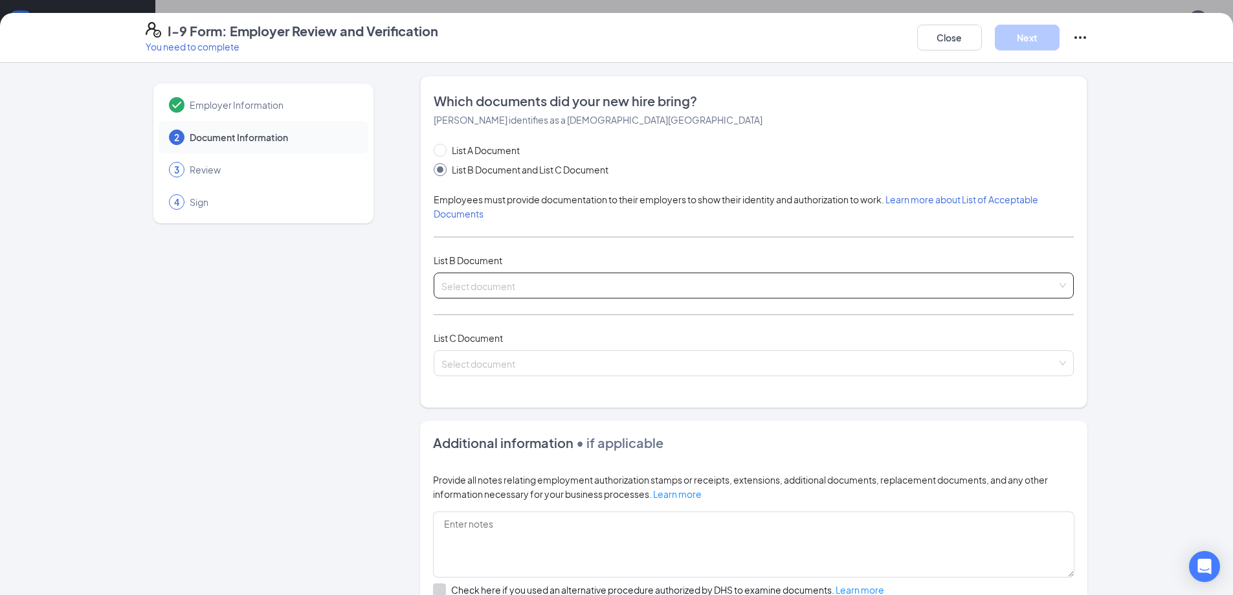
click at [511, 282] on input "search" at bounding box center [748, 282] width 615 height 19
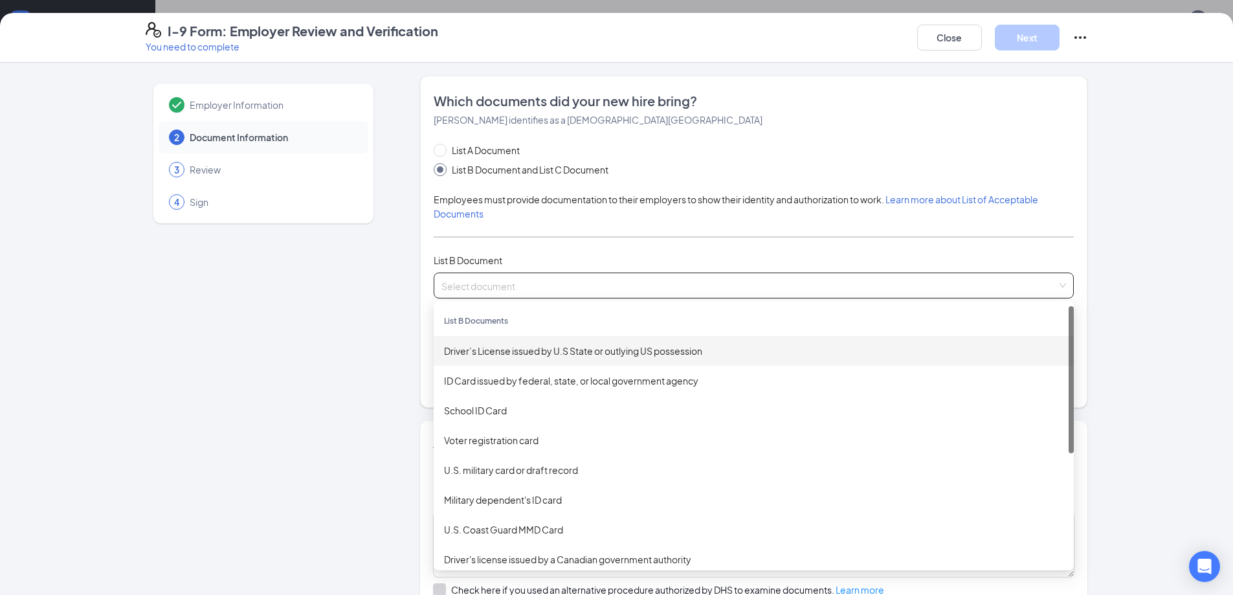
click at [527, 352] on div "Driver’s License issued by U.S State or outlying US possession" at bounding box center [753, 351] width 619 height 14
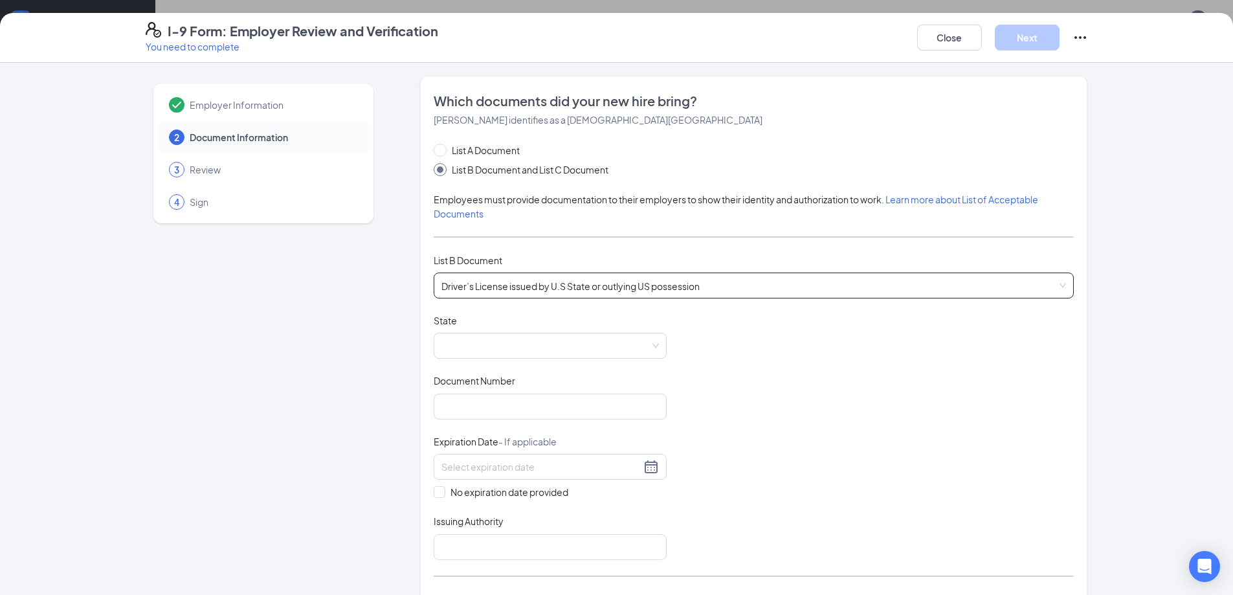
click at [521, 313] on div "List A Document List B Document and List C Document Employees must provide docu…" at bounding box center [754, 398] width 640 height 510
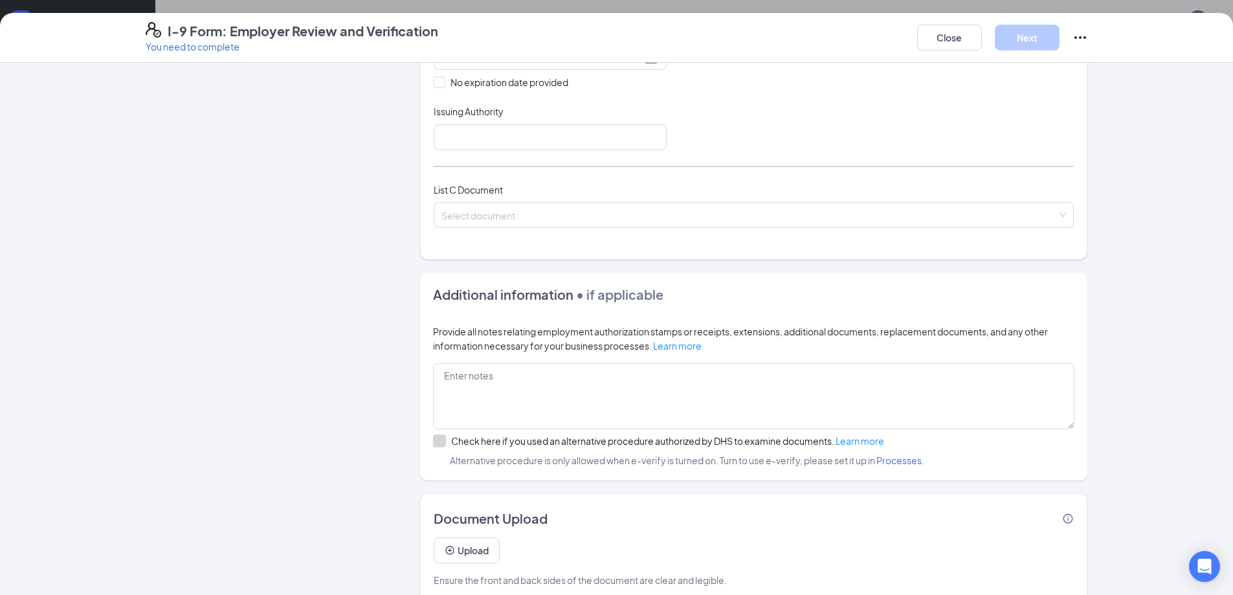
scroll to position [431, 0]
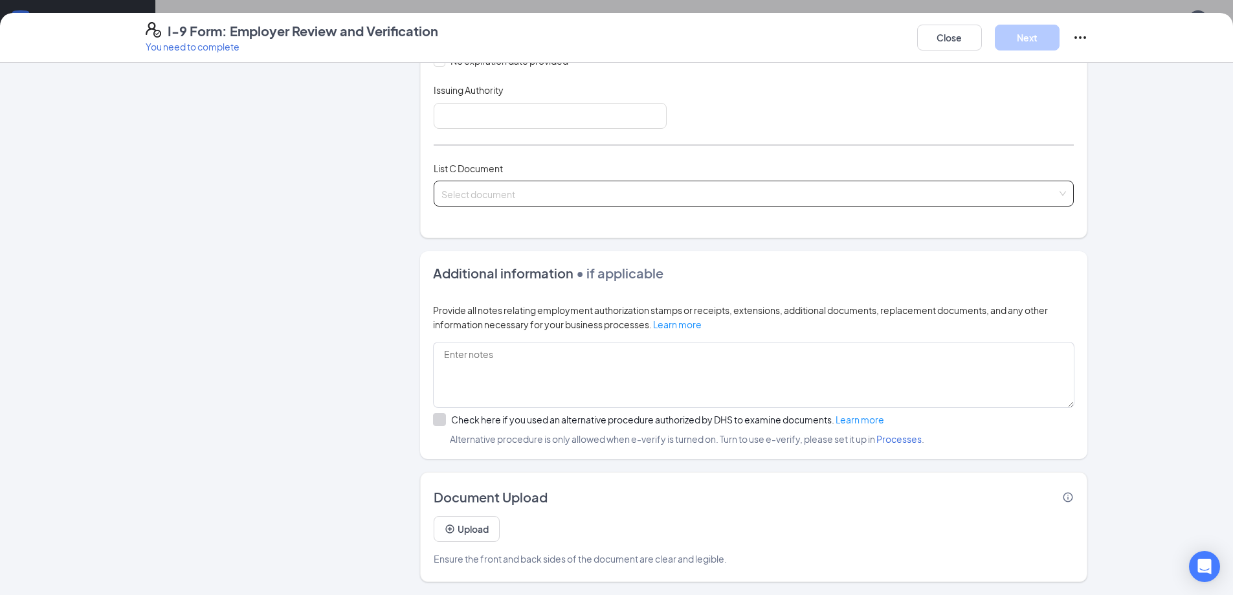
click at [525, 193] on input "search" at bounding box center [748, 190] width 615 height 19
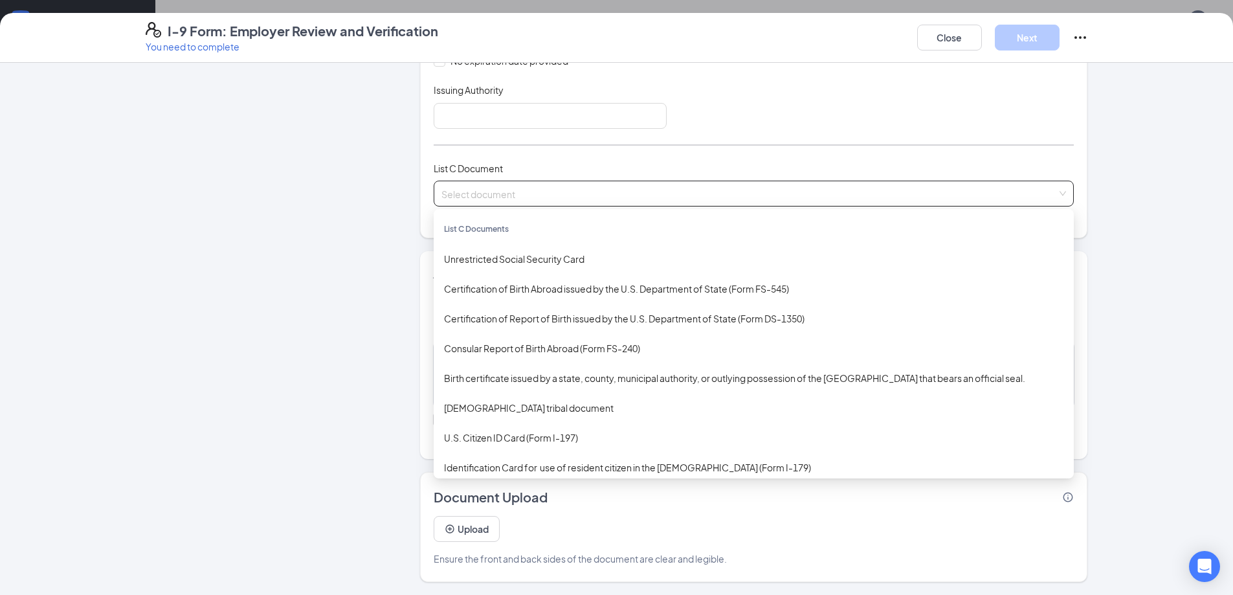
click at [937, 58] on div "I-9 Form: Employer Review and Verification You need to complete Close Next" at bounding box center [616, 38] width 1233 height 50
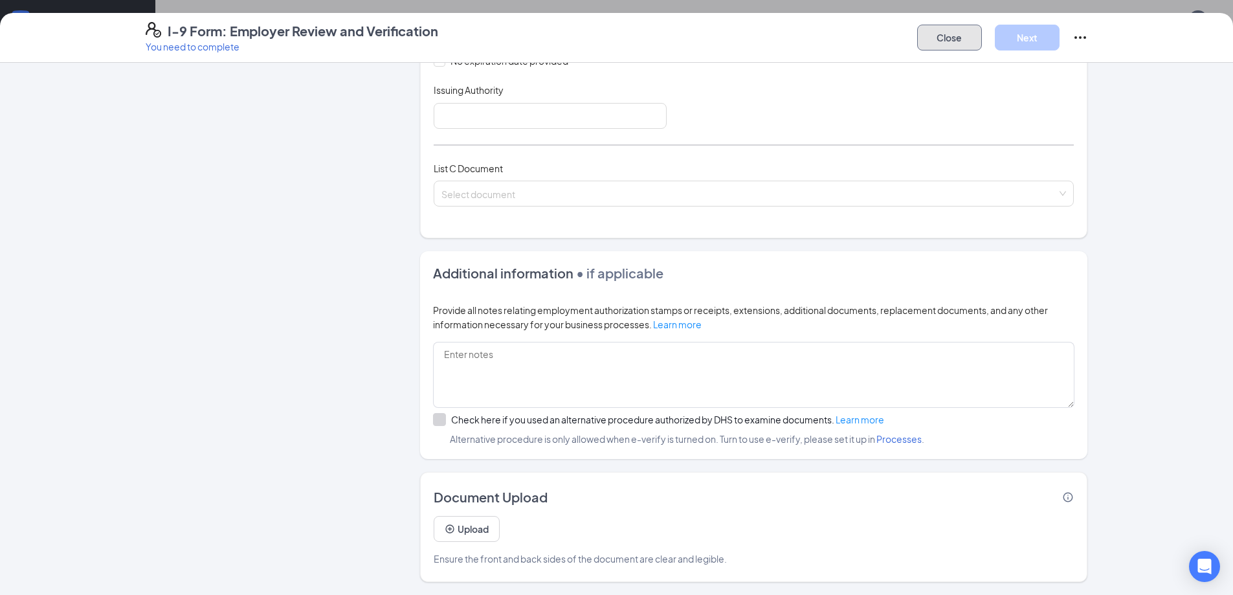
click at [935, 44] on button "Close" at bounding box center [949, 38] width 65 height 26
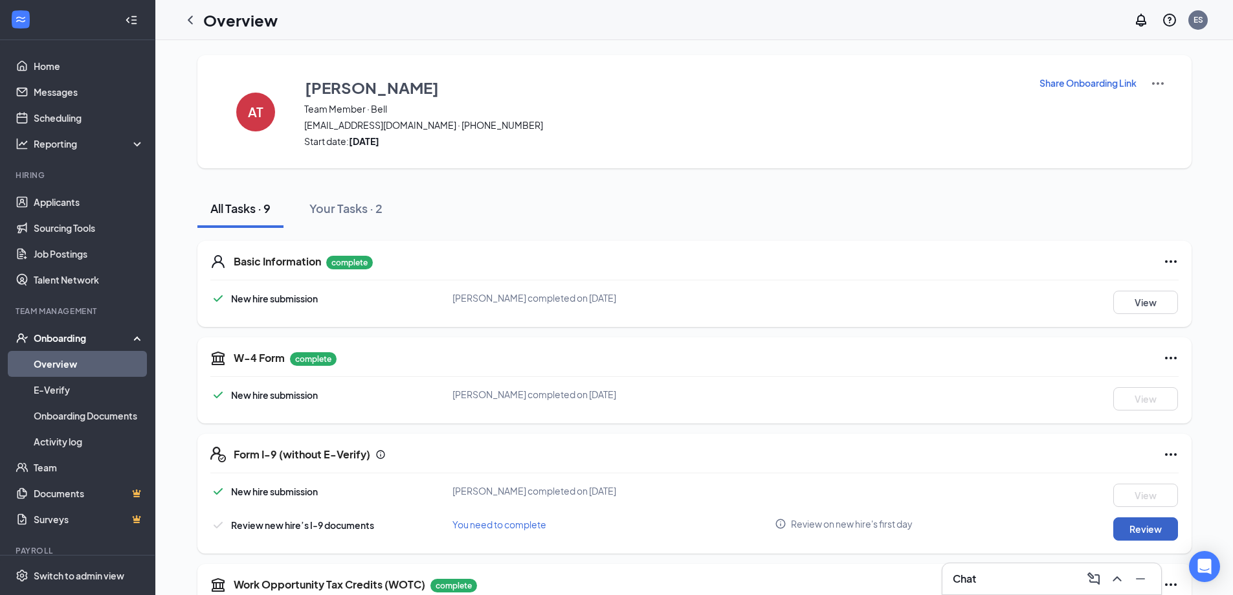
scroll to position [0, 0]
